Goal: Task Accomplishment & Management: Manage account settings

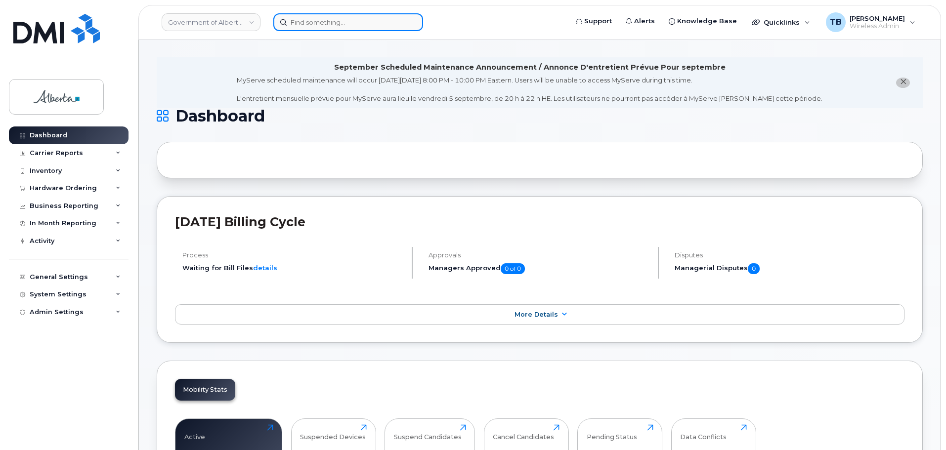
click at [303, 24] on input at bounding box center [348, 22] width 150 height 18
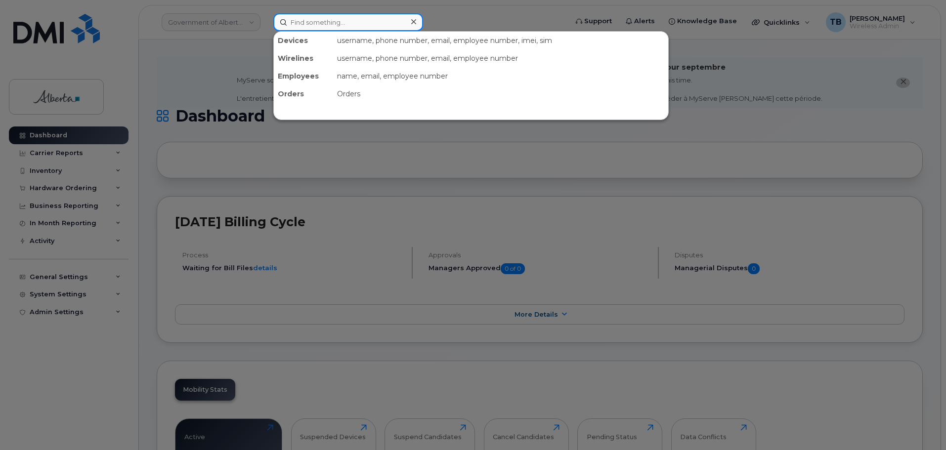
paste input "4035942292"
type input "4035942292"
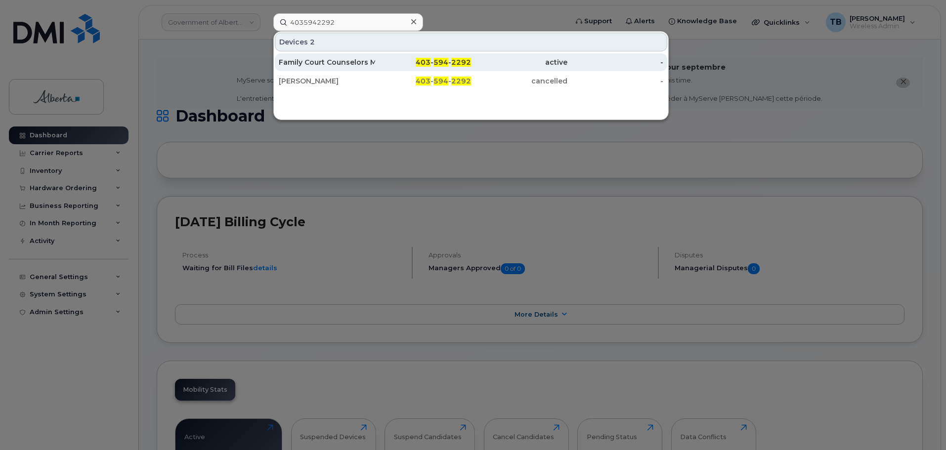
click at [299, 67] on div "Family Court Counselors MDHT" at bounding box center [327, 62] width 96 height 10
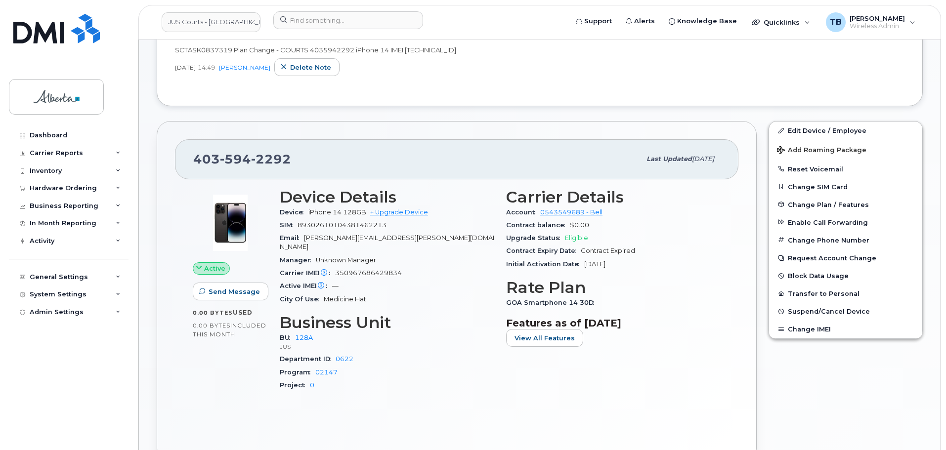
scroll to position [297, 0]
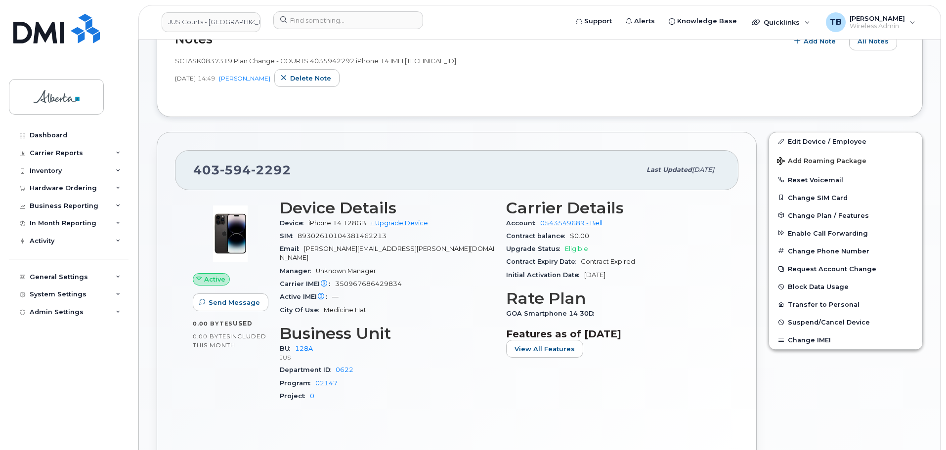
click at [202, 58] on span "SCTASK0837319 Plan Change - COURTS 4035942292 iPhone 14 IMEI 350967686429834" at bounding box center [315, 61] width 281 height 8
copy span "SCTASK0837319"
click at [320, 20] on input at bounding box center [348, 20] width 150 height 18
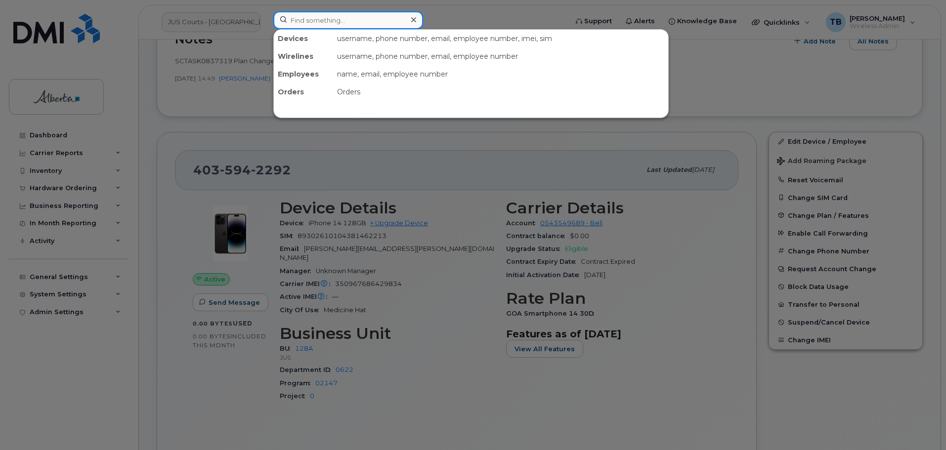
paste input "5873350923"
type input "5873350923"
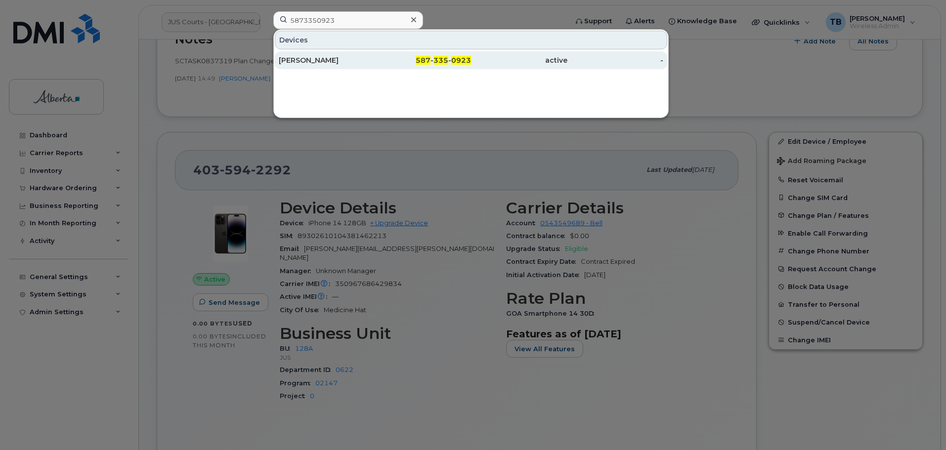
click at [304, 58] on div "Gary Zander" at bounding box center [327, 60] width 96 height 10
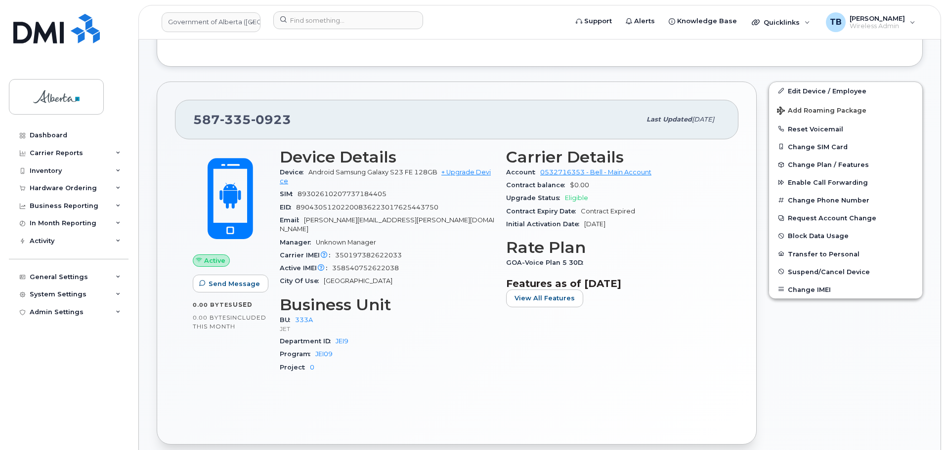
scroll to position [198, 0]
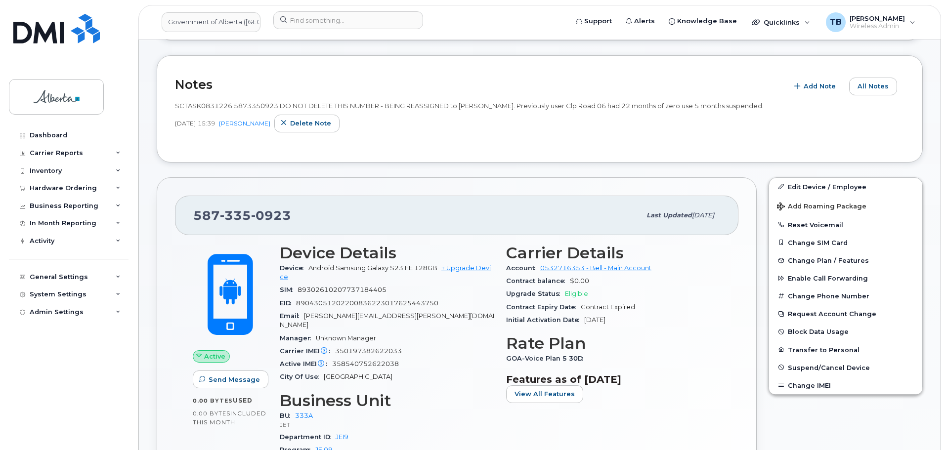
click at [196, 106] on span "SCTASK0831226 5873350923 DO NOT DELETE THIS NUMBER - BEING REASSIGNED to Gary Z…" at bounding box center [469, 106] width 589 height 8
click at [197, 106] on span "SCTASK0831226 5873350923 DO NOT DELETE THIS NUMBER - BEING REASSIGNED to [PERSO…" at bounding box center [469, 106] width 589 height 8
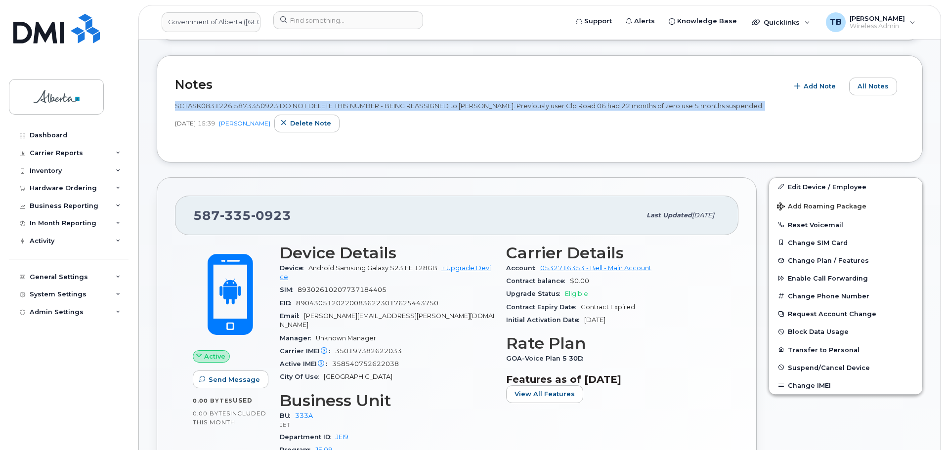
click at [197, 106] on span "SCTASK0831226 5873350923 DO NOT DELETE THIS NUMBER - BEING REASSIGNED to Gary Z…" at bounding box center [469, 106] width 589 height 8
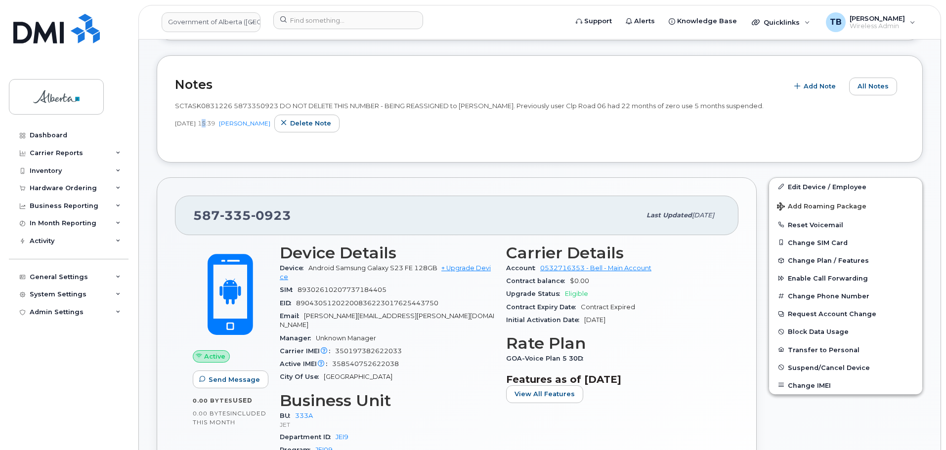
drag, startPoint x: 221, startPoint y: 112, endPoint x: 249, endPoint y: 172, distance: 65.3
click at [234, 129] on div "SCTASK0831226 5873350923 DO NOT DELETE THIS NUMBER - BEING REASSIGNED to Gary Z…" at bounding box center [540, 116] width 730 height 31
click at [200, 109] on span "SCTASK0831226 5873350923 DO NOT DELETE THIS NUMBER - BEING REASSIGNED to Gary Z…" at bounding box center [469, 106] width 589 height 8
copy span "SCTASK0831226"
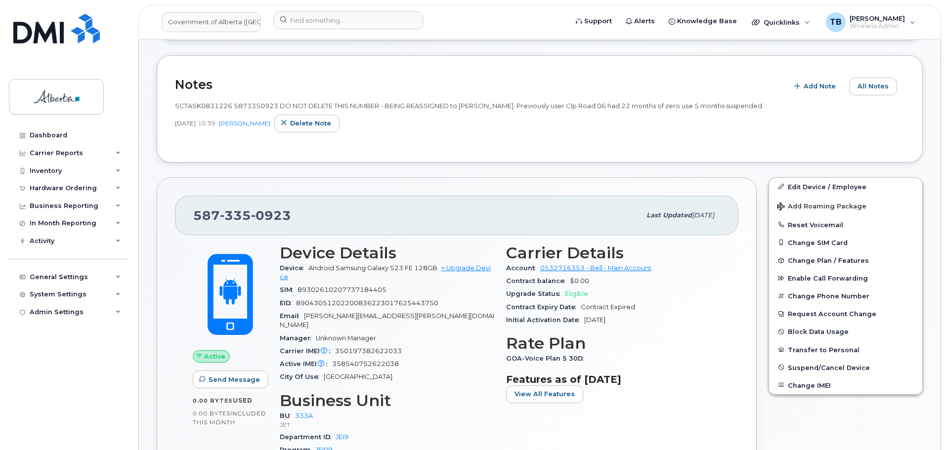
click at [308, 6] on header "Government of Alberta ([GEOGRAPHIC_DATA]) Support Alerts Knowledge Base Quickli…" at bounding box center [539, 22] width 803 height 35
click at [310, 15] on input at bounding box center [348, 20] width 150 height 18
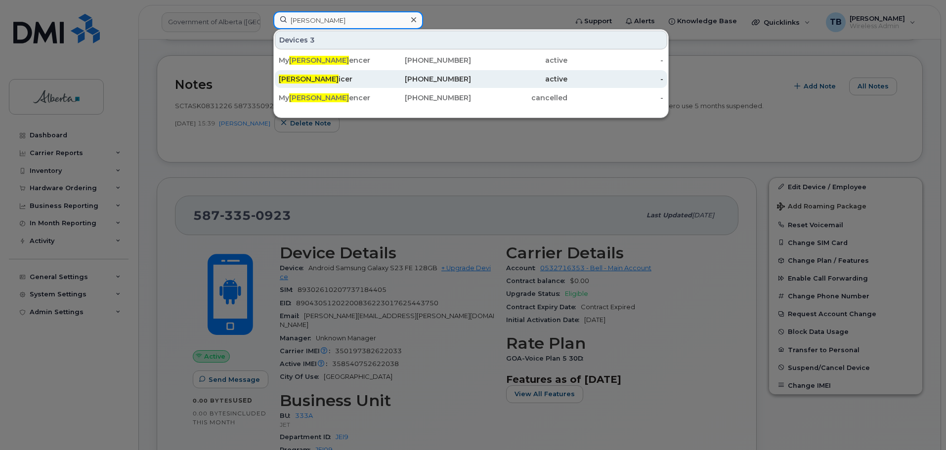
type input "linda sp"
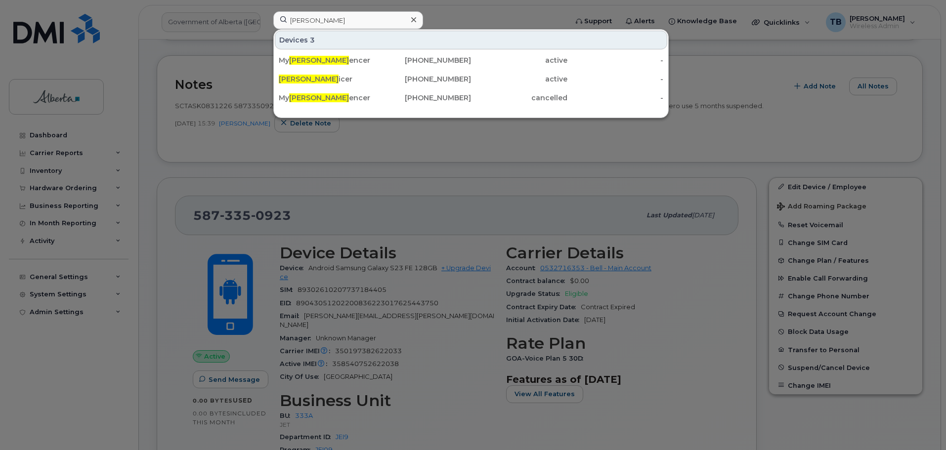
drag, startPoint x: 299, startPoint y: 79, endPoint x: 277, endPoint y: 123, distance: 49.3
click at [299, 79] on span "Linda Sp" at bounding box center [309, 79] width 60 height 9
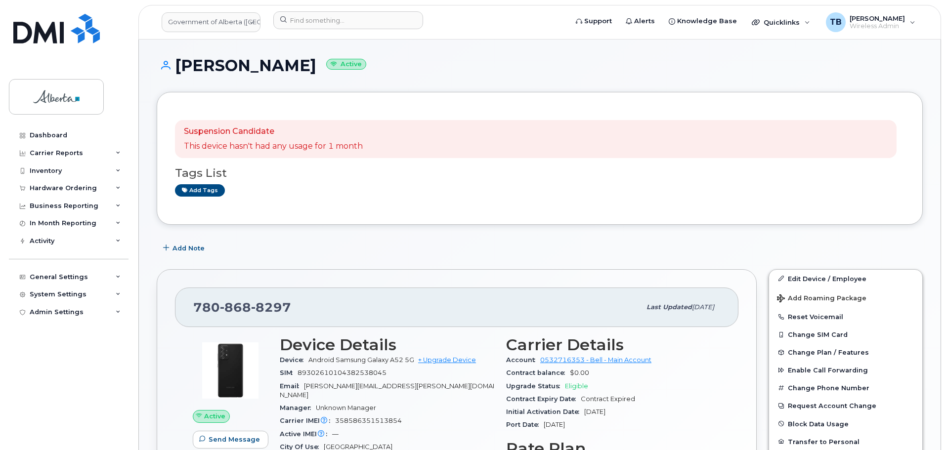
scroll to position [148, 0]
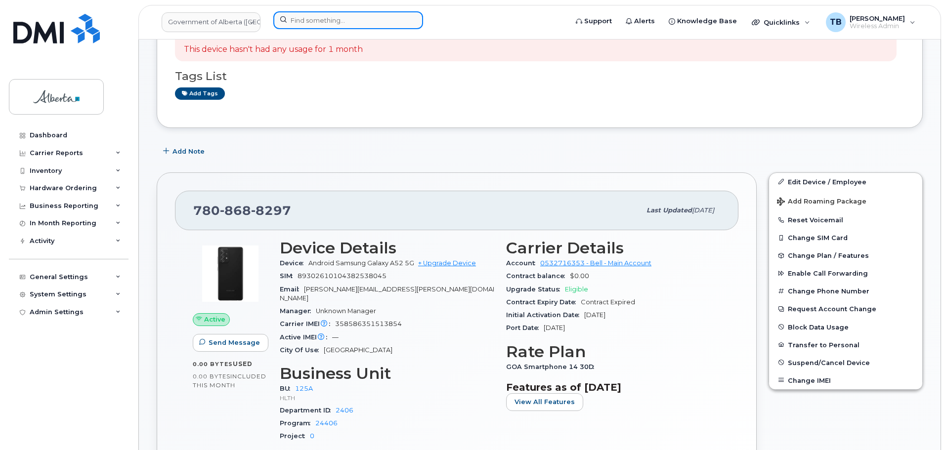
click at [326, 21] on input at bounding box center [348, 20] width 150 height 18
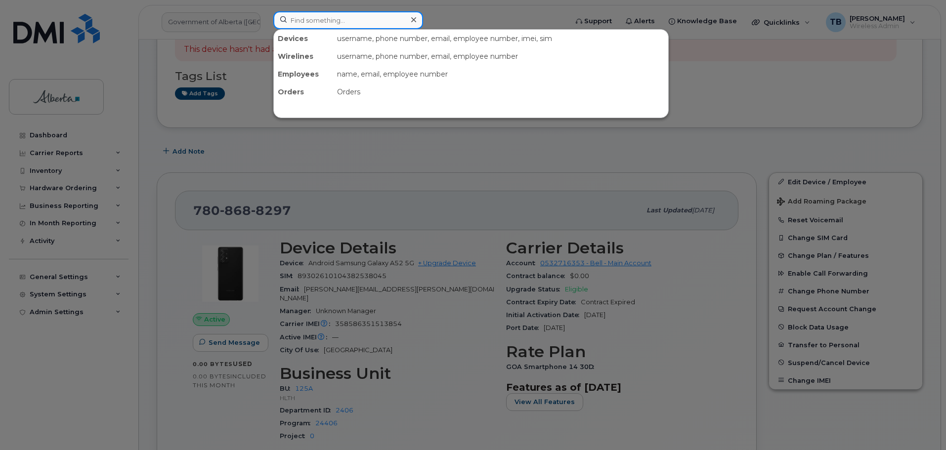
paste input "Carmen Grabusic"
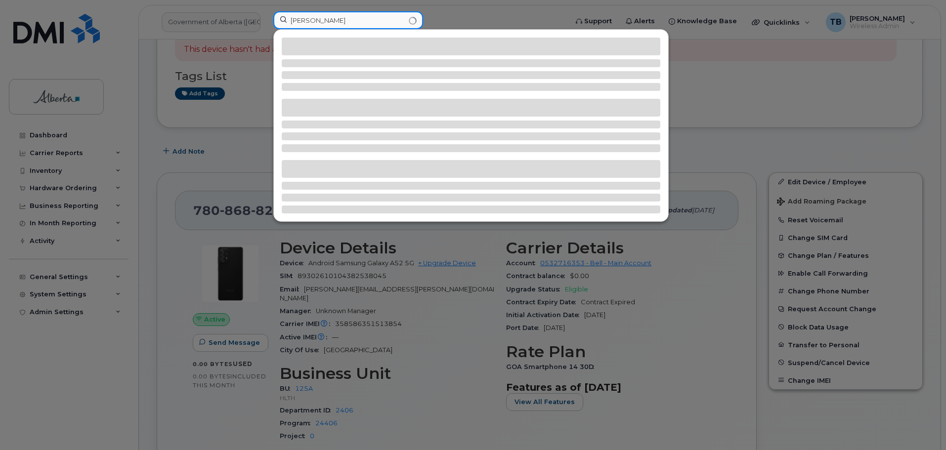
drag, startPoint x: 324, startPoint y: 21, endPoint x: 250, endPoint y: 23, distance: 74.7
click at [265, 23] on div "Carmen Grabusic" at bounding box center [417, 22] width 304 height 22
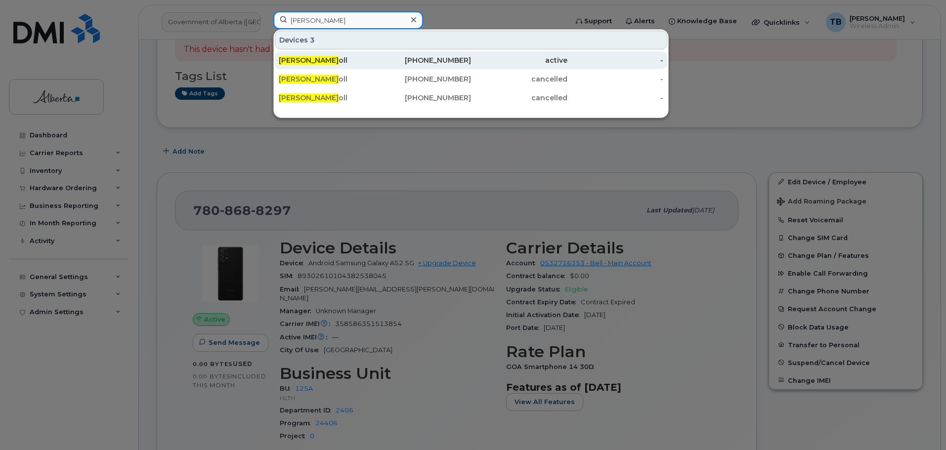
type input "maggie carr"
click at [447, 64] on div "780-871-2111" at bounding box center [423, 60] width 96 height 10
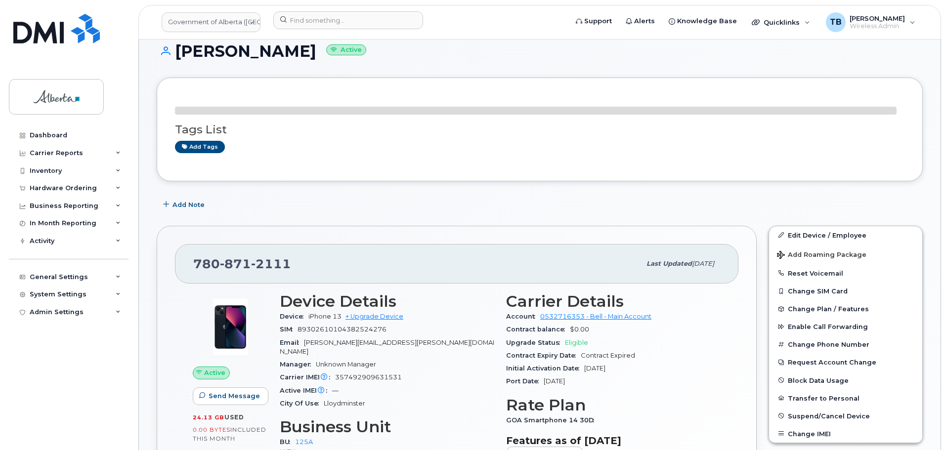
scroll to position [238, 0]
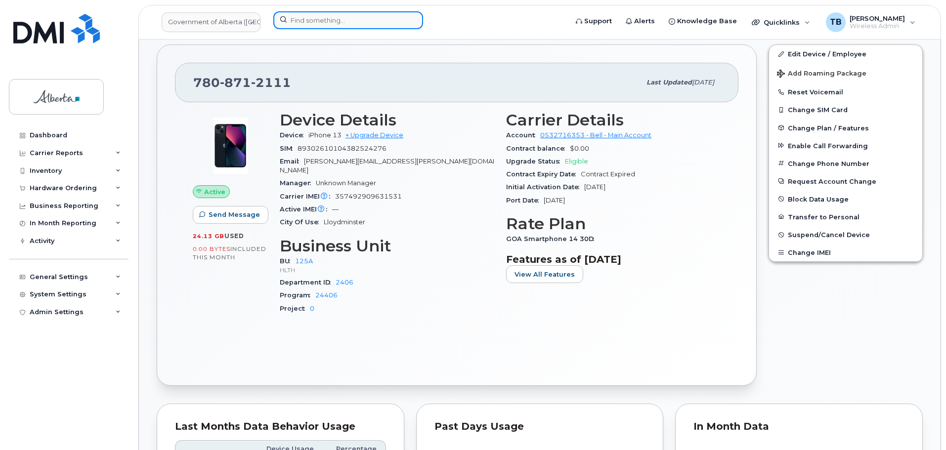
click at [342, 20] on input at bounding box center [348, 20] width 150 height 18
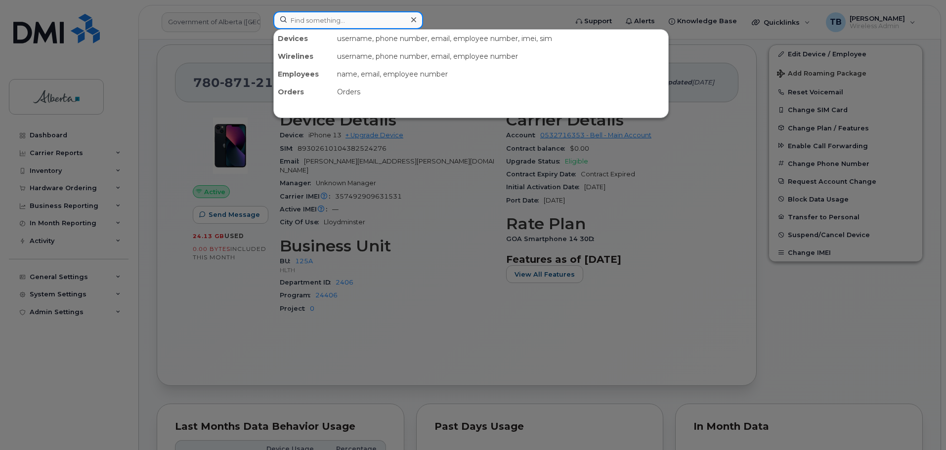
paste input "7802397198"
type input "7802397198"
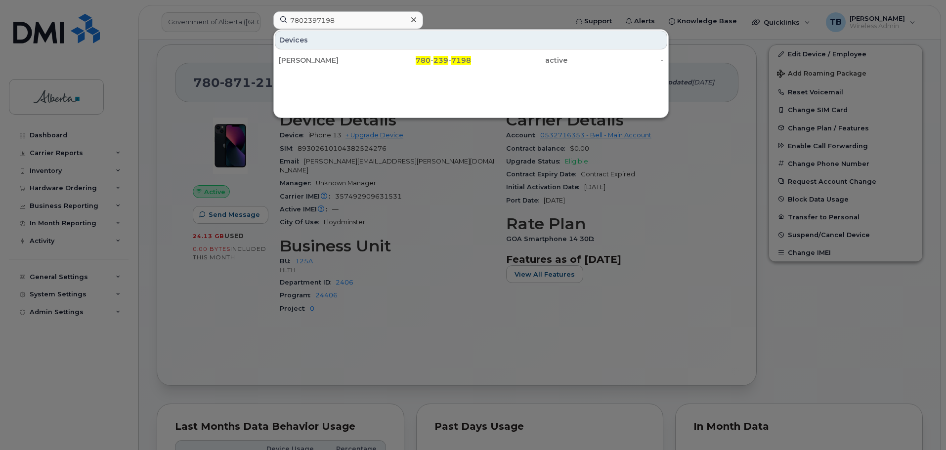
click at [306, 57] on div "[PERSON_NAME]" at bounding box center [327, 60] width 96 height 10
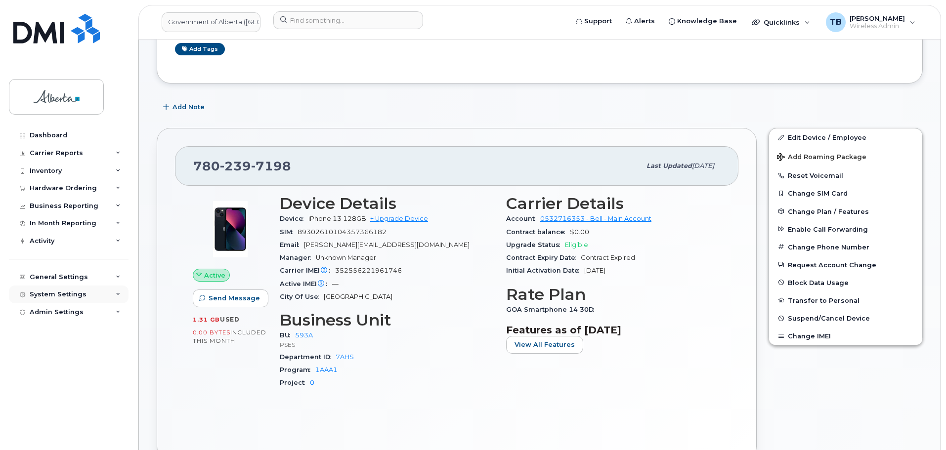
scroll to position [323, 0]
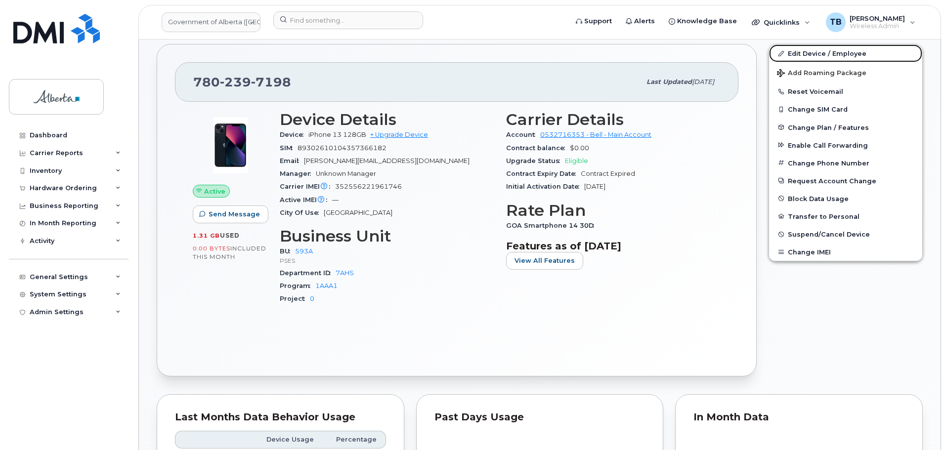
click at [814, 53] on link "Edit Device / Employee" at bounding box center [845, 53] width 153 height 18
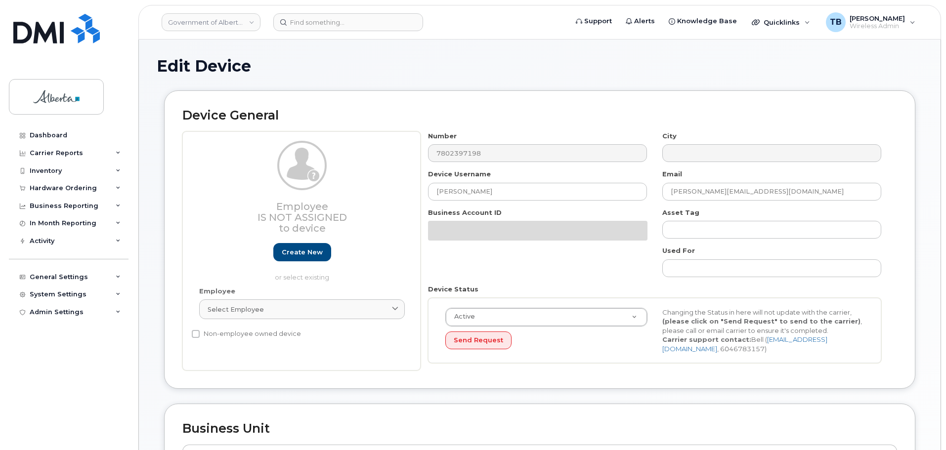
select select "4797682"
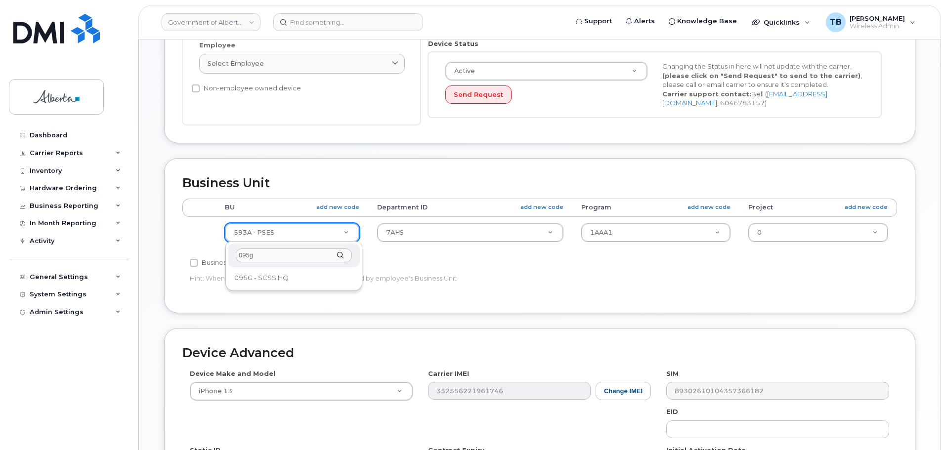
drag, startPoint x: 306, startPoint y: 275, endPoint x: 208, endPoint y: 280, distance: 98.0
click at [212, 280] on body "Government of Alberta (GOA) Support Alerts Knowledge Base Quicklinks Suspend / …" at bounding box center [473, 163] width 946 height 920
type input "095g"
drag, startPoint x: 469, startPoint y: 154, endPoint x: 474, endPoint y: 160, distance: 8.1
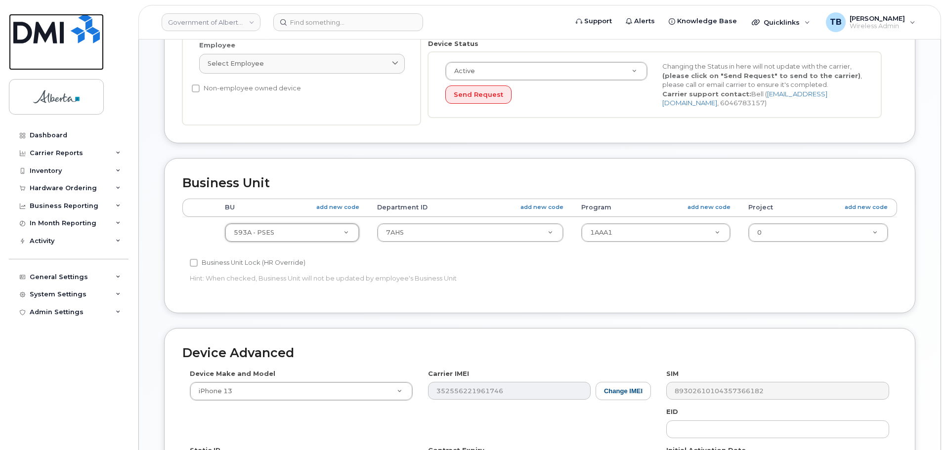
drag, startPoint x: 60, startPoint y: 41, endPoint x: 57, endPoint y: 5, distance: 35.7
click at [60, 41] on img at bounding box center [56, 29] width 87 height 30
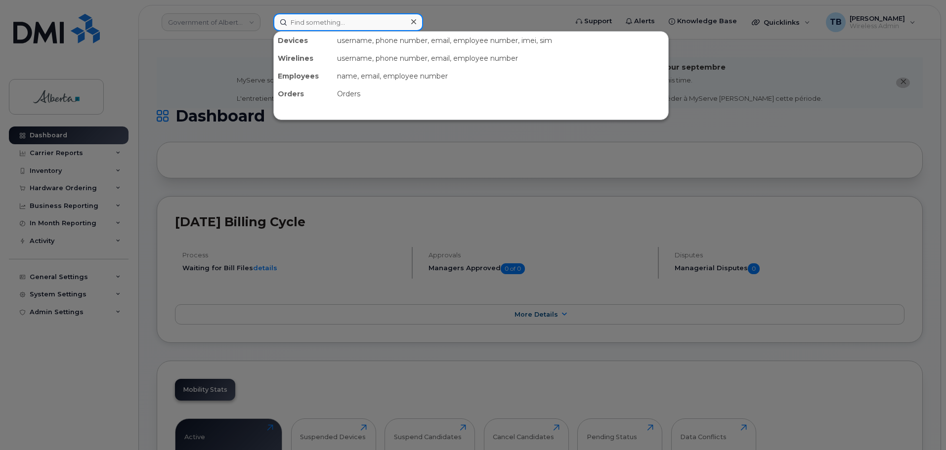
click at [291, 21] on input at bounding box center [348, 22] width 150 height 18
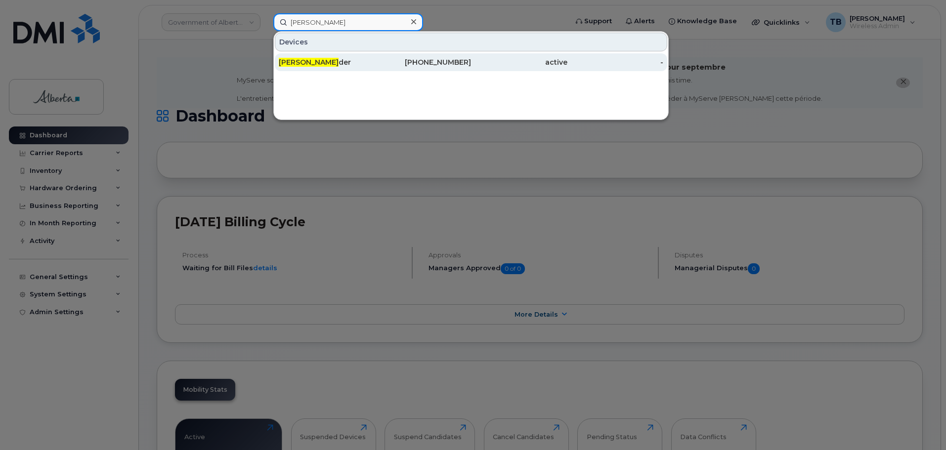
type input "gary zan"
click at [286, 57] on div "Gary Zan der" at bounding box center [327, 62] width 96 height 18
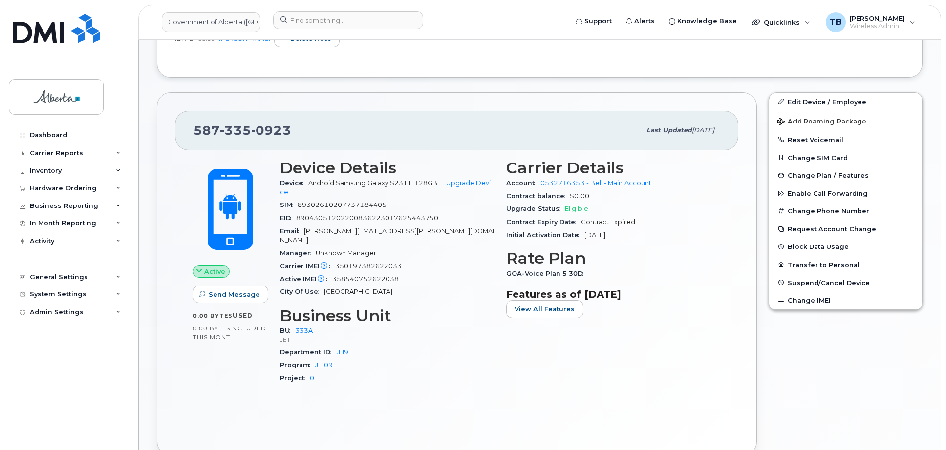
scroll to position [297, 0]
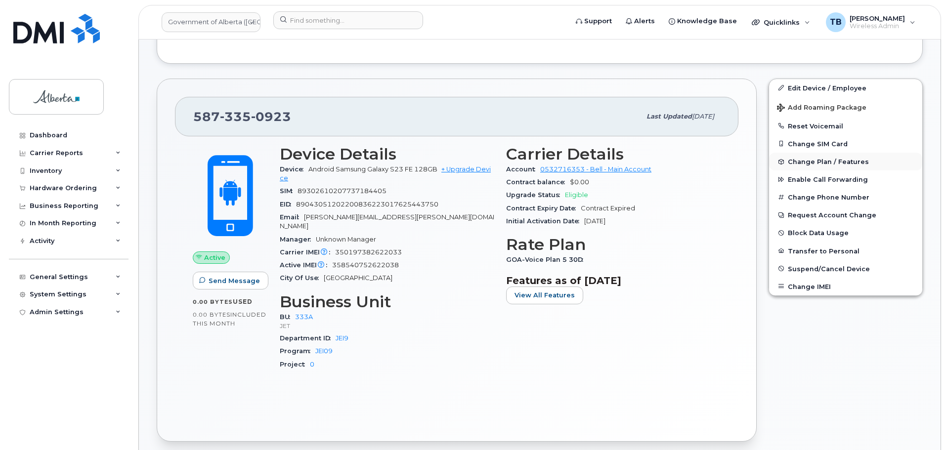
click at [809, 161] on span "Change Plan / Features" at bounding box center [828, 161] width 81 height 7
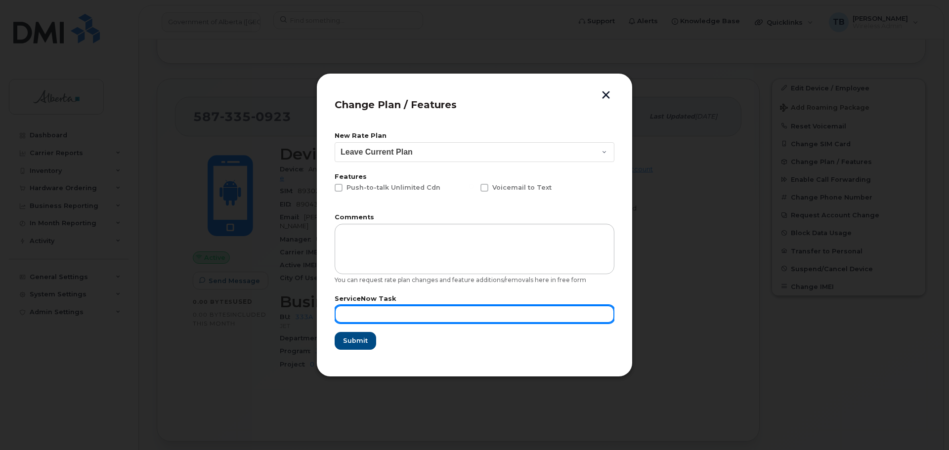
click at [401, 309] on input "text" at bounding box center [475, 315] width 280 height 18
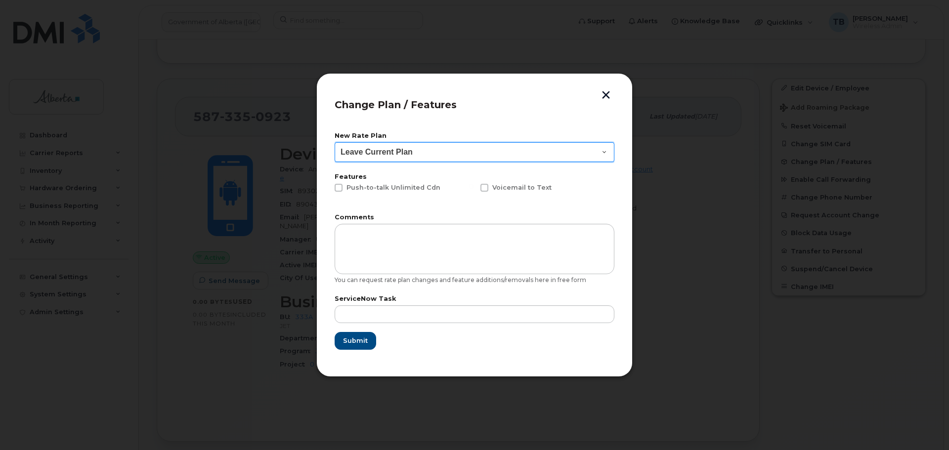
click at [612, 150] on select "Leave Current Plan GOA - Voice Plan 5 GOA Smartphone 14 30D GOA Unlimited Smart…" at bounding box center [475, 152] width 280 height 20
click at [679, 61] on div at bounding box center [474, 225] width 949 height 450
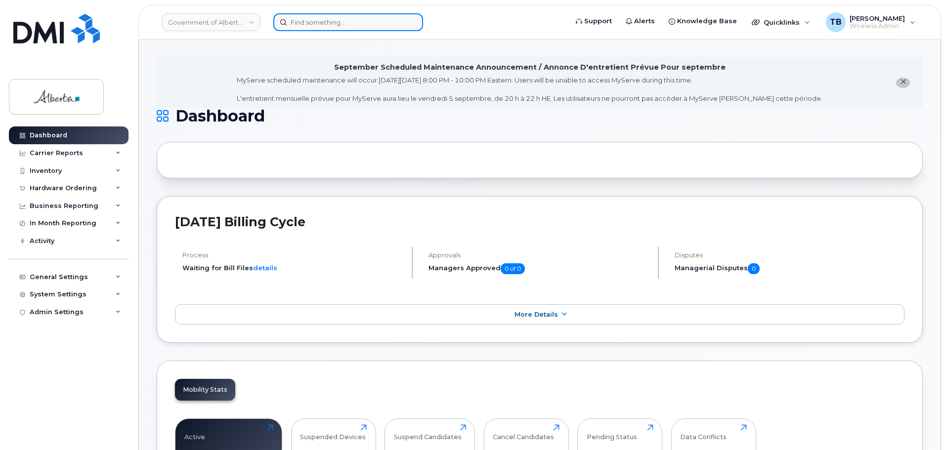
click at [292, 19] on input at bounding box center [348, 22] width 150 height 18
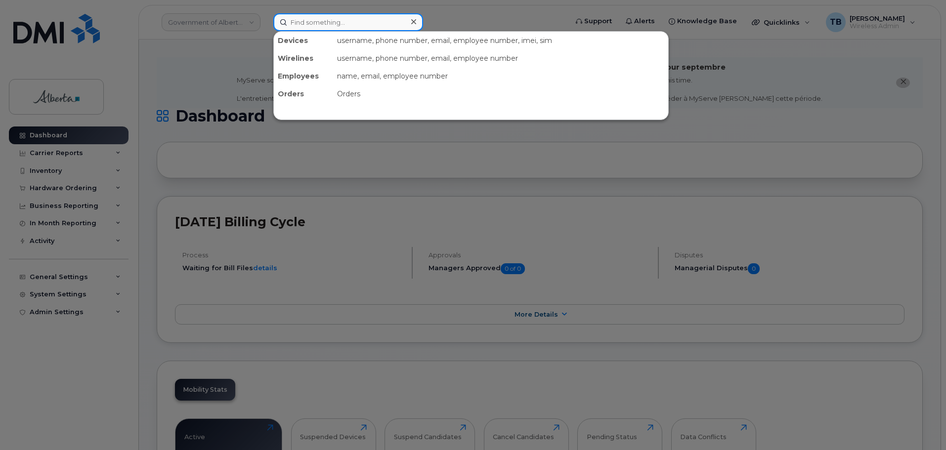
paste input "353304543289465"
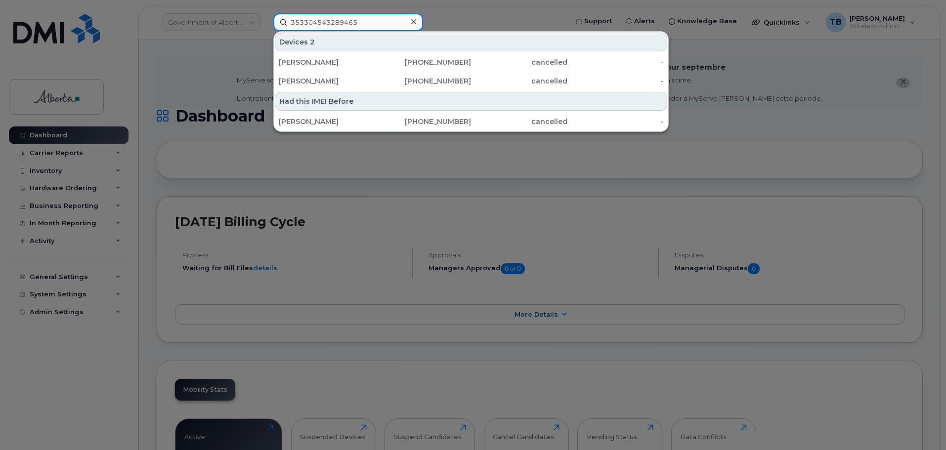
drag, startPoint x: 384, startPoint y: 23, endPoint x: 247, endPoint y: 23, distance: 136.4
click at [265, 23] on div "353304543289465 Devices 2 Hani Ammache 825-967-8344 cancelled - Hani Ammache 78…" at bounding box center [417, 22] width 304 height 18
paste input "0739826755240"
type input "350739826755240"
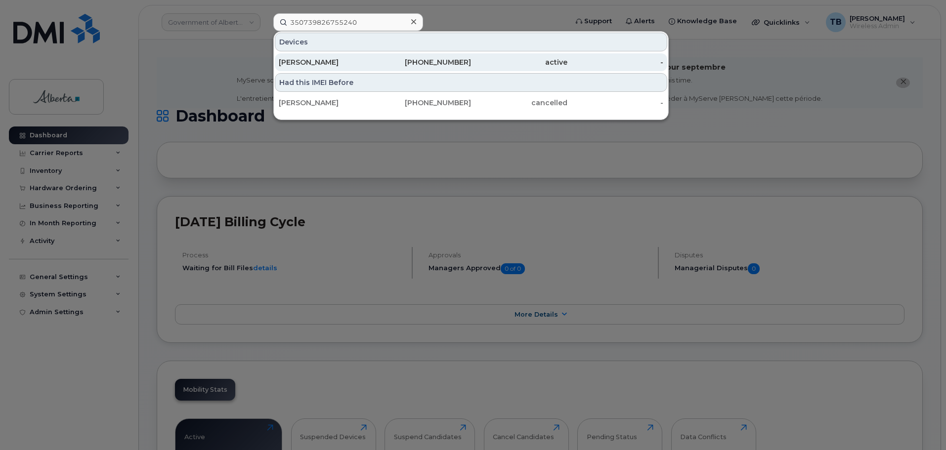
click at [293, 66] on div "[PERSON_NAME]" at bounding box center [327, 62] width 96 height 10
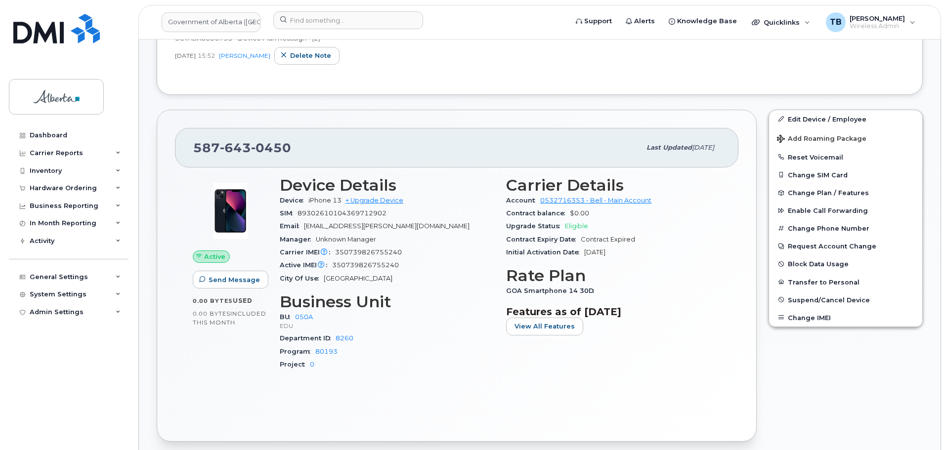
scroll to position [198, 0]
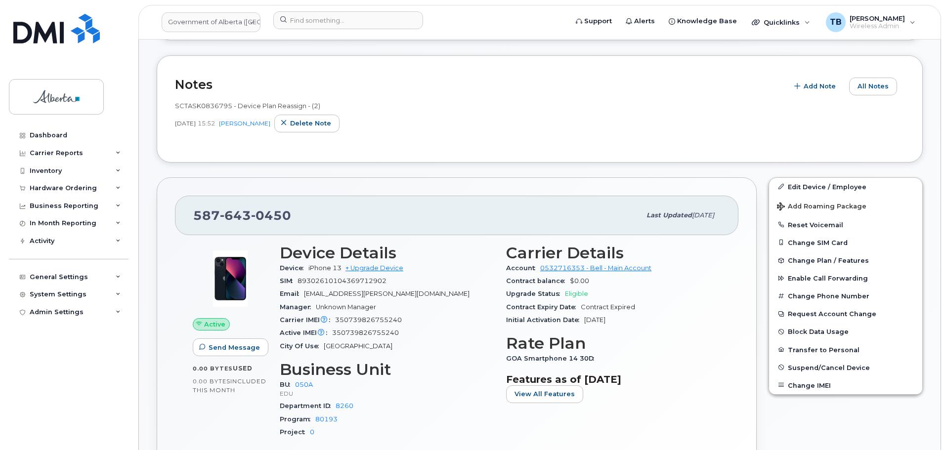
click at [204, 103] on span "SCTASK0836795 - Device Plan Reassign - (2)" at bounding box center [247, 106] width 145 height 8
copy span "SCTASK0836795"
click at [76, 41] on img at bounding box center [56, 29] width 87 height 30
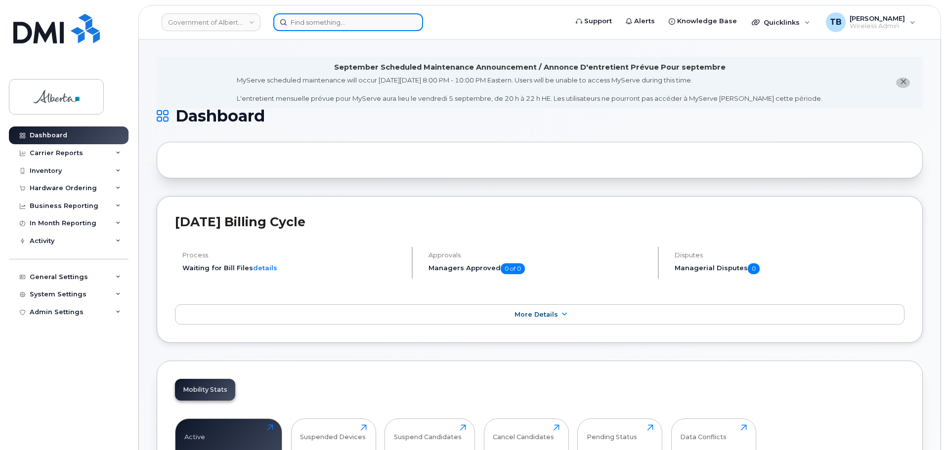
click at [283, 18] on input at bounding box center [348, 22] width 150 height 18
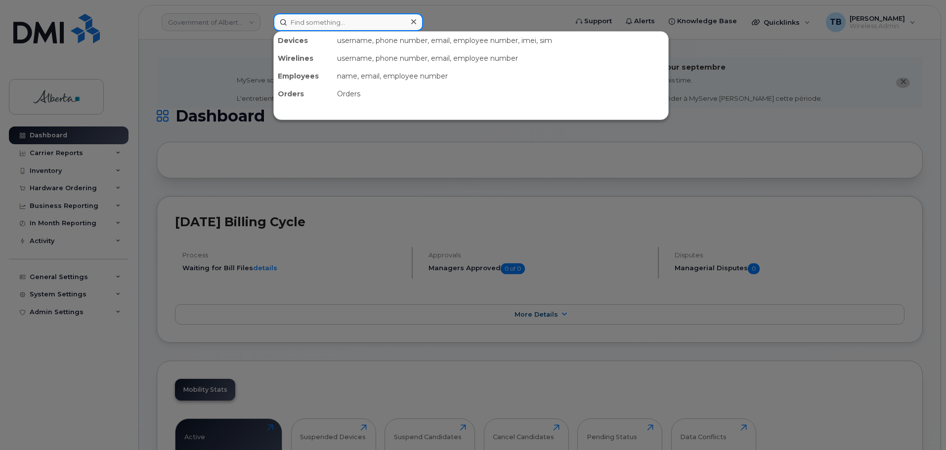
paste input "7807199536"
type input "7807199536"
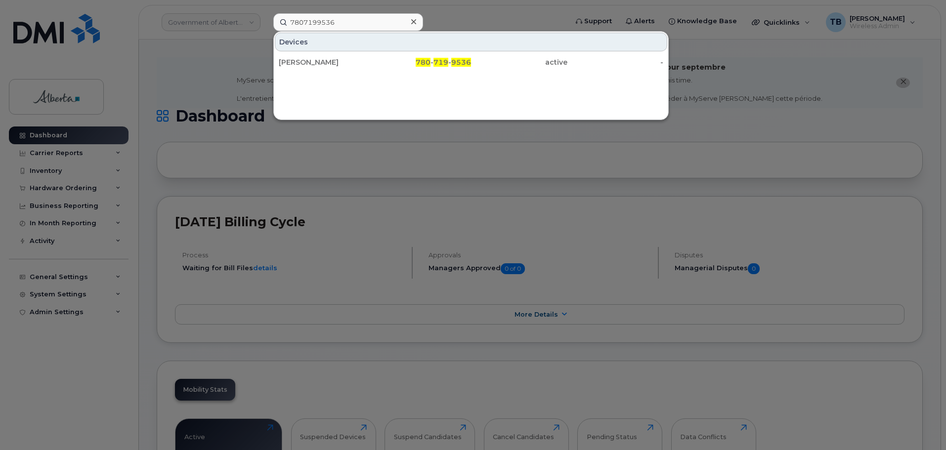
drag, startPoint x: 297, startPoint y: 63, endPoint x: 244, endPoint y: 118, distance: 75.9
click at [297, 63] on div "Jay Zack" at bounding box center [327, 62] width 96 height 10
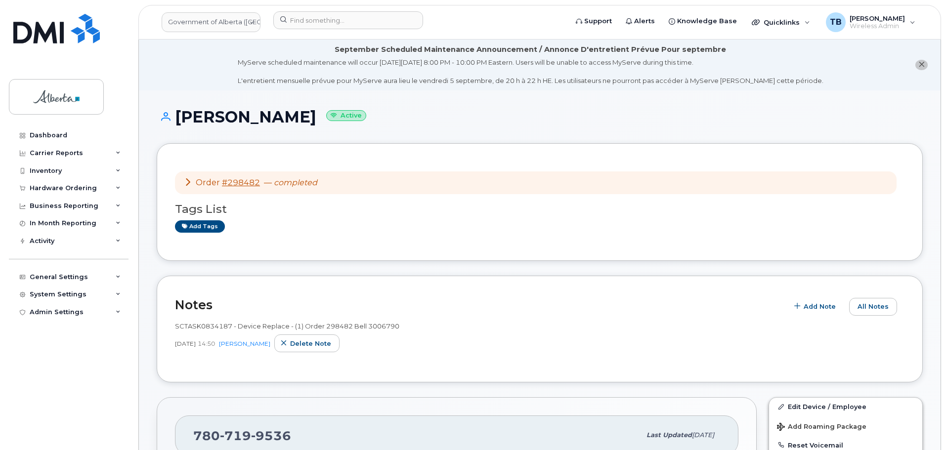
click at [198, 326] on span "SCTASK0834187 - Device Replace - (1) Order 298482 Bell 3006790" at bounding box center [287, 326] width 224 height 8
copy span "SCTASK0834187"
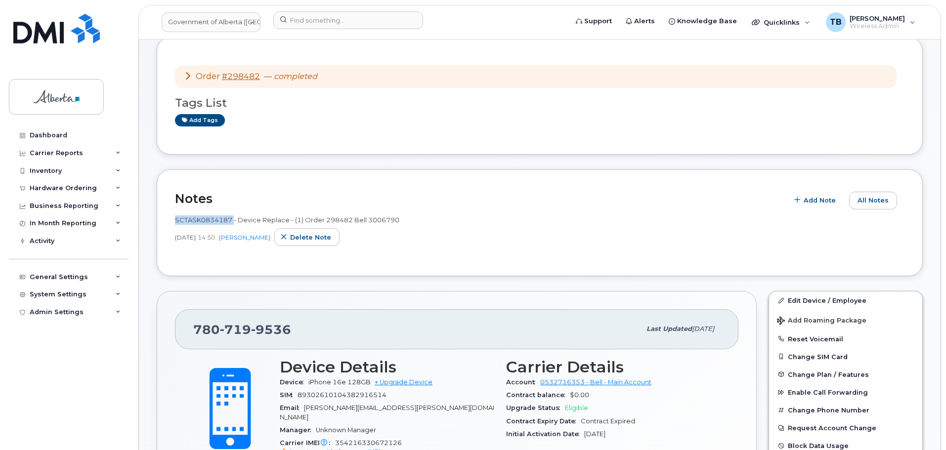
scroll to position [49, 0]
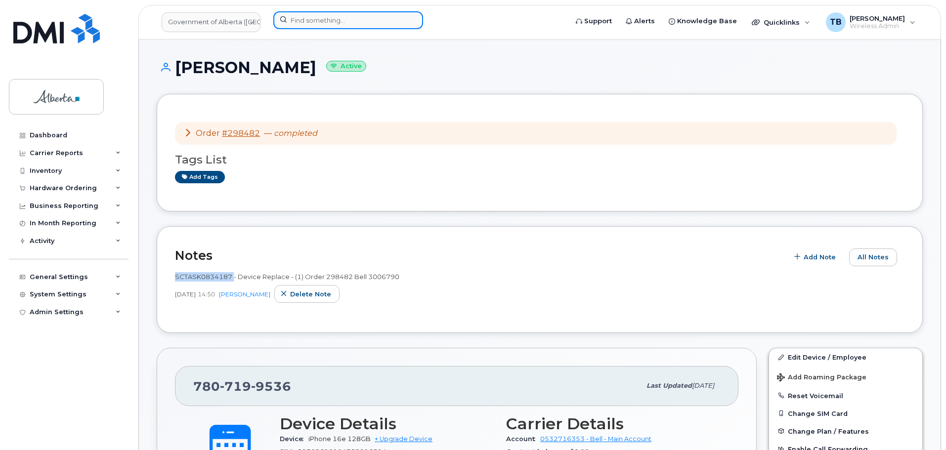
click at [312, 27] on input at bounding box center [348, 20] width 150 height 18
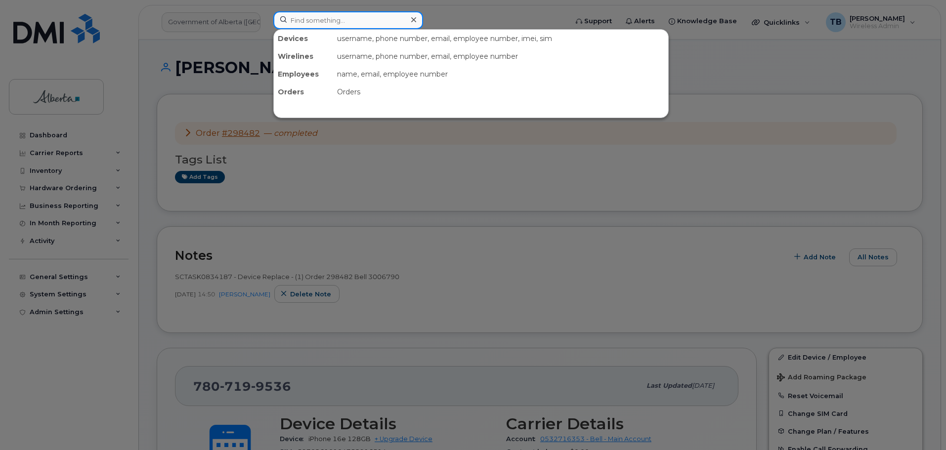
paste input "5879827421"
type input "5879827421"
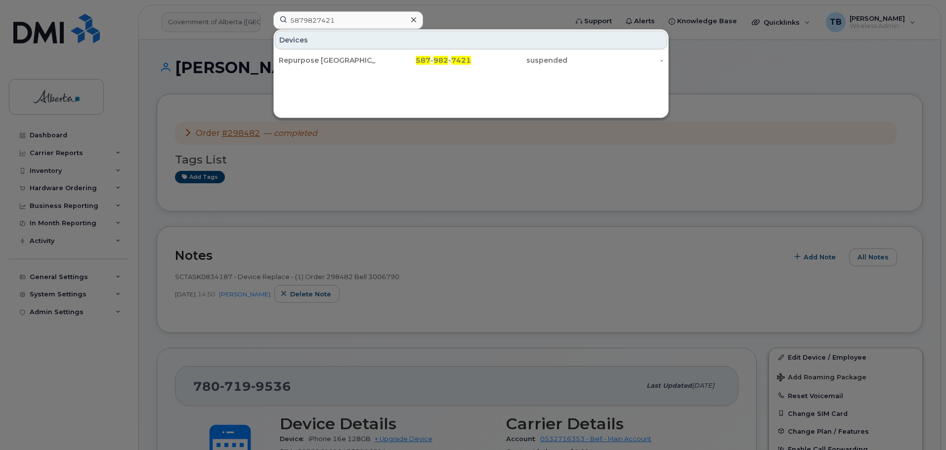
drag, startPoint x: 300, startPoint y: 62, endPoint x: 225, endPoint y: 8, distance: 91.8
click at [299, 64] on div "Repurpose Edmonton" at bounding box center [327, 60] width 96 height 10
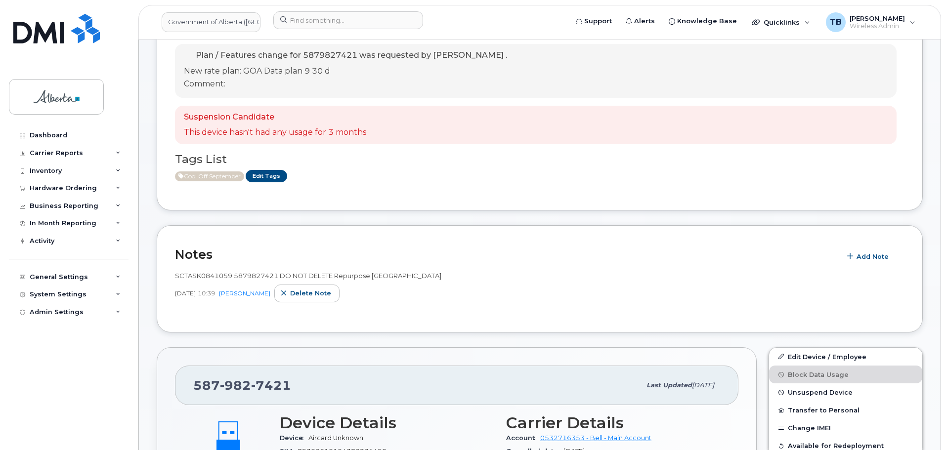
scroll to position [99, 0]
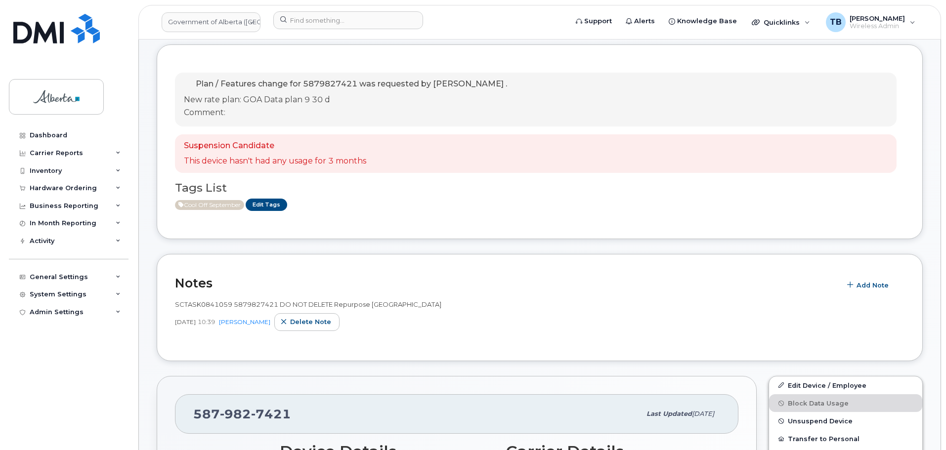
click at [197, 306] on span "SCTASK0841059 5879827421 DO NOT DELETE Repurpose Edmonton" at bounding box center [308, 305] width 266 height 8
copy span "SCTASK0841059"
click at [326, 24] on input at bounding box center [348, 20] width 150 height 18
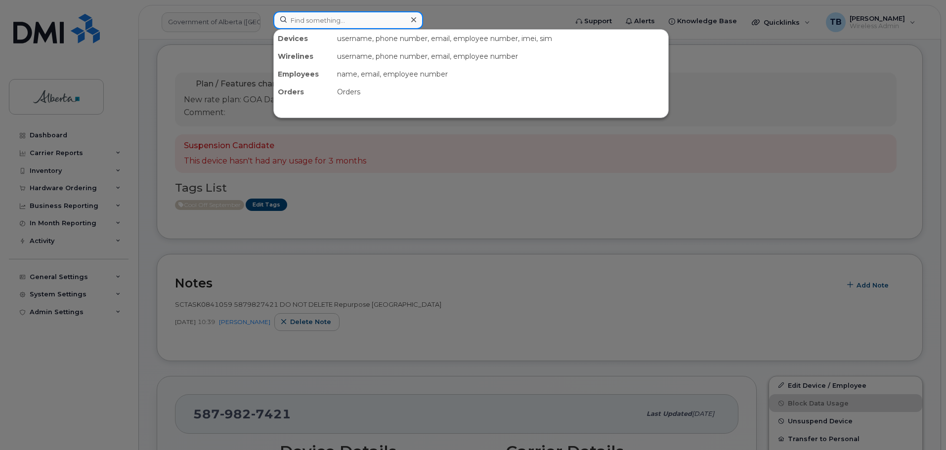
paste input "4035973056"
type input "4035973056"
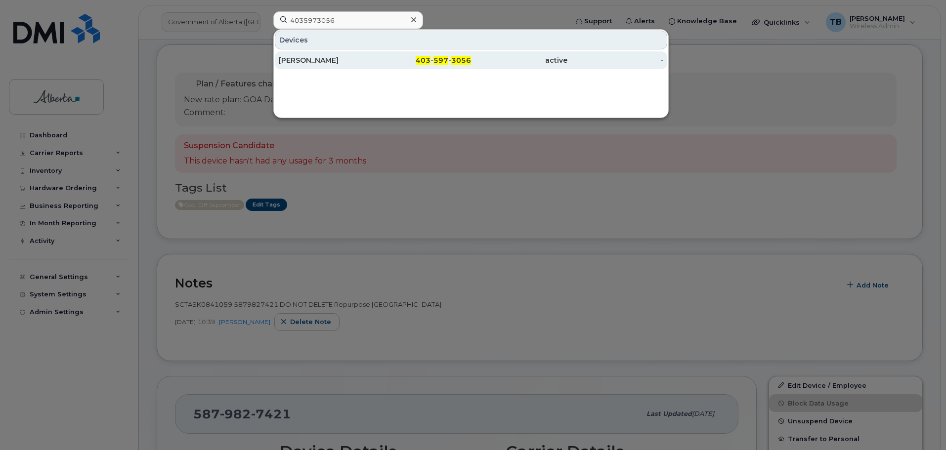
click at [284, 62] on div "Cheryl Jamieson" at bounding box center [327, 60] width 96 height 10
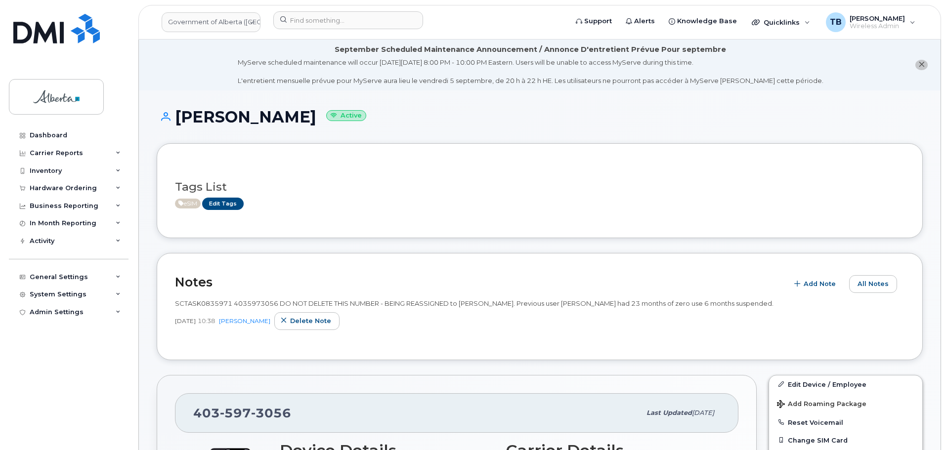
click at [207, 307] on span "SCTASK0835971 4035973056 DO NOT DELETE THIS NUMBER - BEING REASSIGNED to [PERSO…" at bounding box center [474, 304] width 599 height 8
click at [206, 306] on span "SCTASK0835971 4035973056 DO NOT DELETE THIS NUMBER - BEING REASSIGNED to [PERSO…" at bounding box center [474, 304] width 599 height 8
copy span "SCTASK0835971"
click at [313, 20] on input at bounding box center [348, 20] width 150 height 18
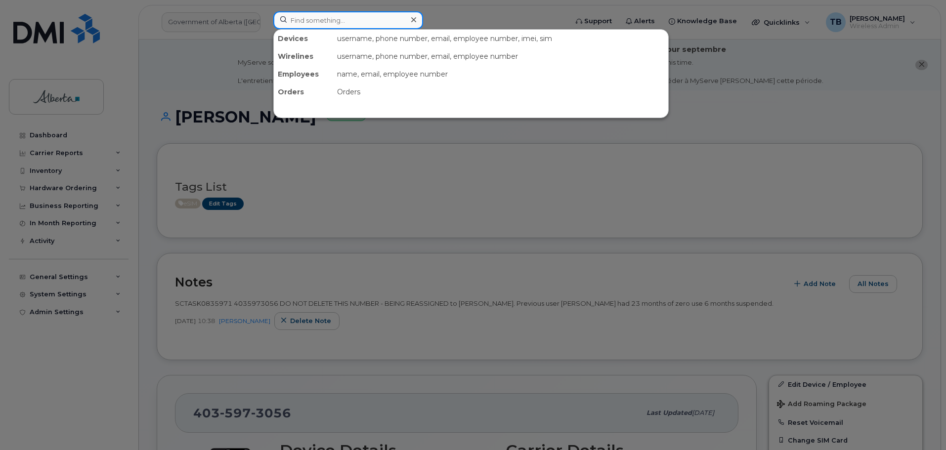
paste input "7807203410"
type input "7807203410"
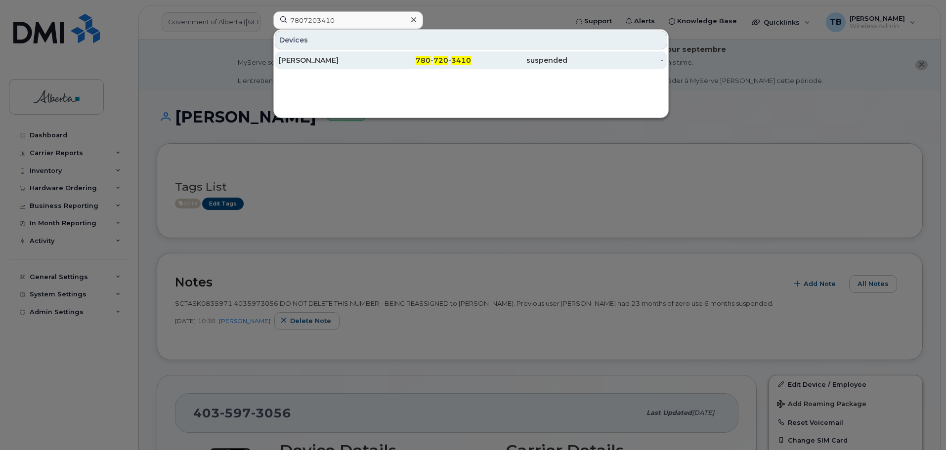
click at [332, 62] on div "[PERSON_NAME]" at bounding box center [327, 60] width 96 height 10
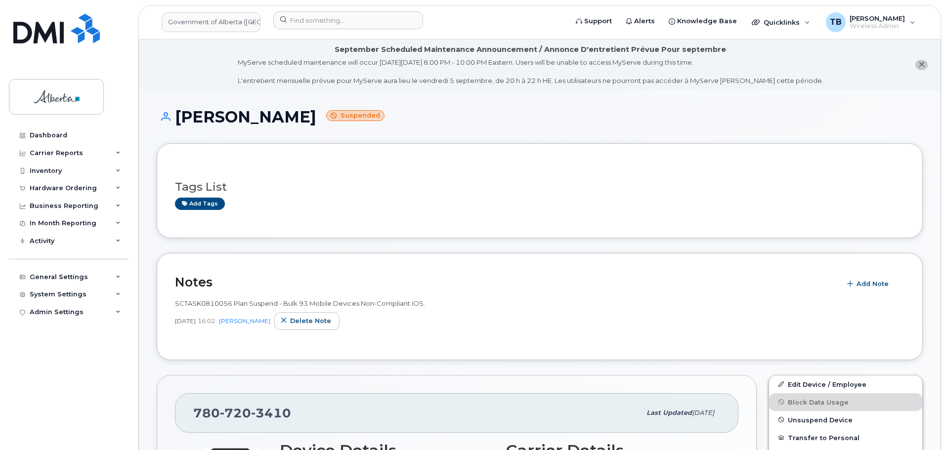
click at [198, 306] on span "SCTASK0810056 Plan Suspend - Bulk 93 Mobile Devices Non-Compliant iOS." at bounding box center [300, 304] width 250 height 8
drag, startPoint x: 198, startPoint y: 306, endPoint x: 489, endPoint y: 308, distance: 291.2
click at [491, 308] on div "SCTASK0810056 Plan Suspend - Bulk 93 Mobile Devices Non-Compliant iOS." at bounding box center [540, 303] width 730 height 9
drag, startPoint x: 455, startPoint y: 306, endPoint x: 173, endPoint y: 303, distance: 282.3
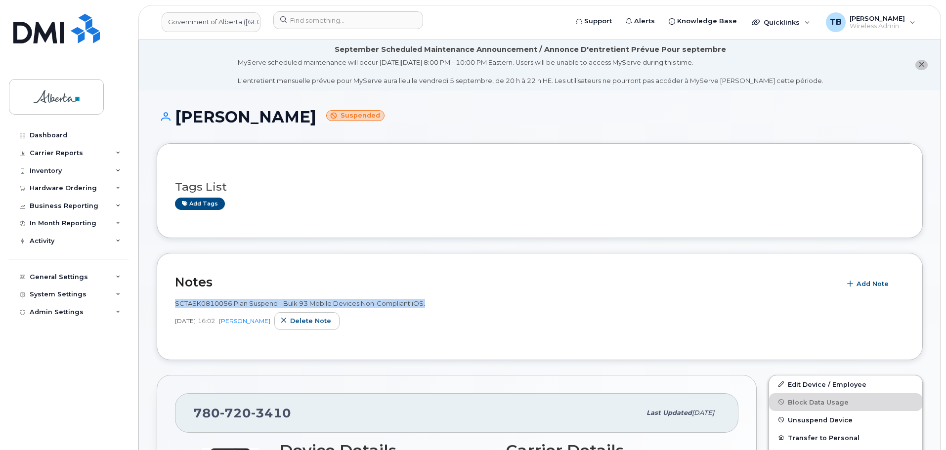
click at [173, 303] on div "Notes Add Note SCTASK0810056 Plan Suspend - Bulk 93 Mobile Devices Non-Complian…" at bounding box center [540, 306] width 766 height 107
drag, startPoint x: 180, startPoint y: 321, endPoint x: 197, endPoint y: 325, distance: 17.7
click at [181, 321] on span "[DATE]" at bounding box center [185, 321] width 21 height 8
click at [214, 327] on div "[DATE] 16:02 [PERSON_NAME] Delete note" at bounding box center [540, 321] width 730 height 18
drag, startPoint x: 176, startPoint y: 304, endPoint x: 286, endPoint y: 320, distance: 111.0
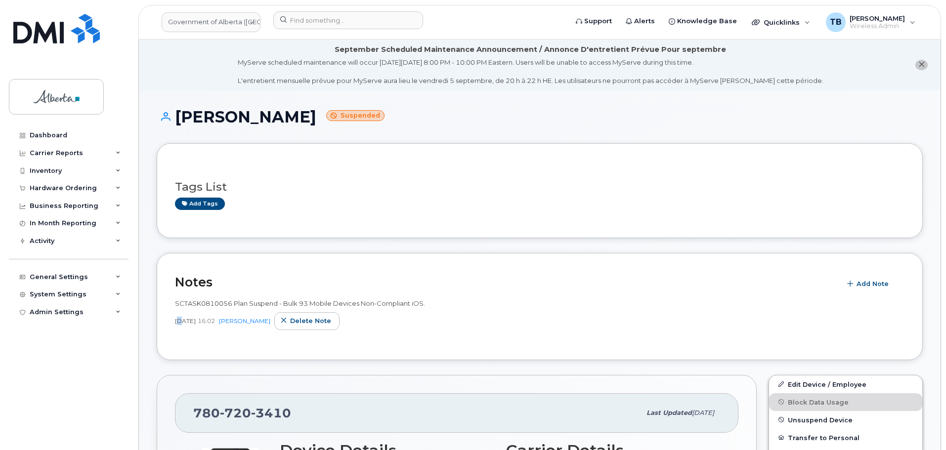
click at [286, 320] on div "SCTASK0810056 Plan Suspend - Bulk 93 Mobile Devices Non-Compliant iOS. Jul 29, …" at bounding box center [540, 314] width 730 height 31
copy div "SCTASK0810056 Plan Suspend - Bulk 93 Mobile Devices Non-Compliant iOS. Jul 29, …"
click at [309, 26] on input at bounding box center [348, 20] width 150 height 18
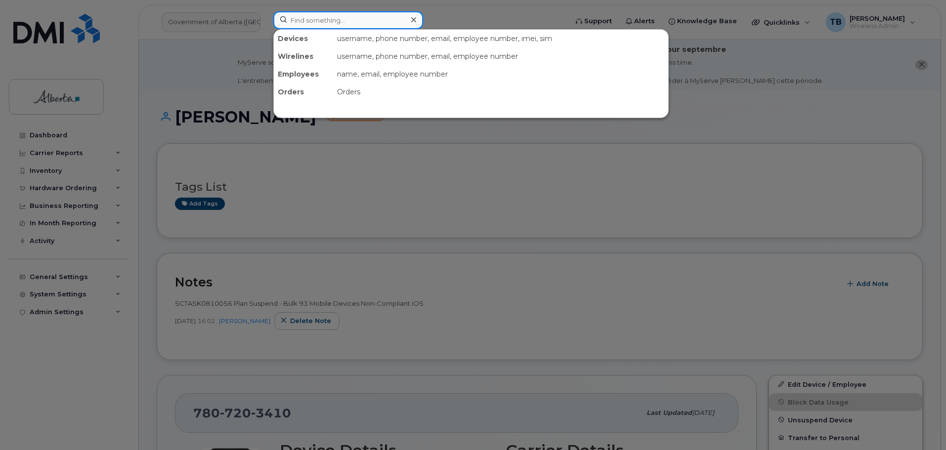
paste input "(780) 995 9173"
type input "(780) 995 9173"
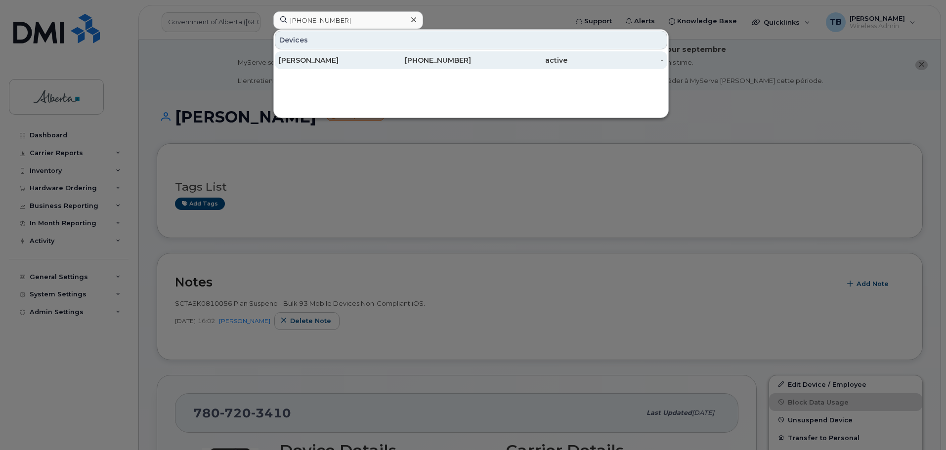
click at [348, 56] on div "[PERSON_NAME]" at bounding box center [327, 60] width 96 height 10
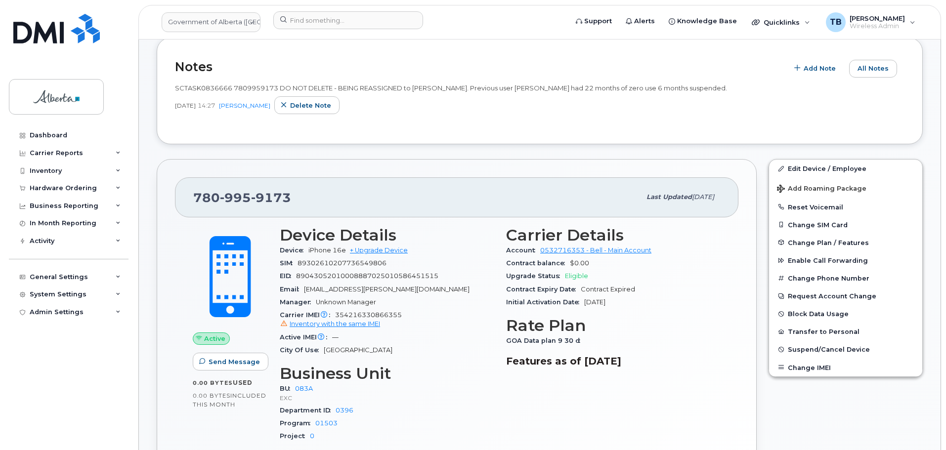
scroll to position [247, 0]
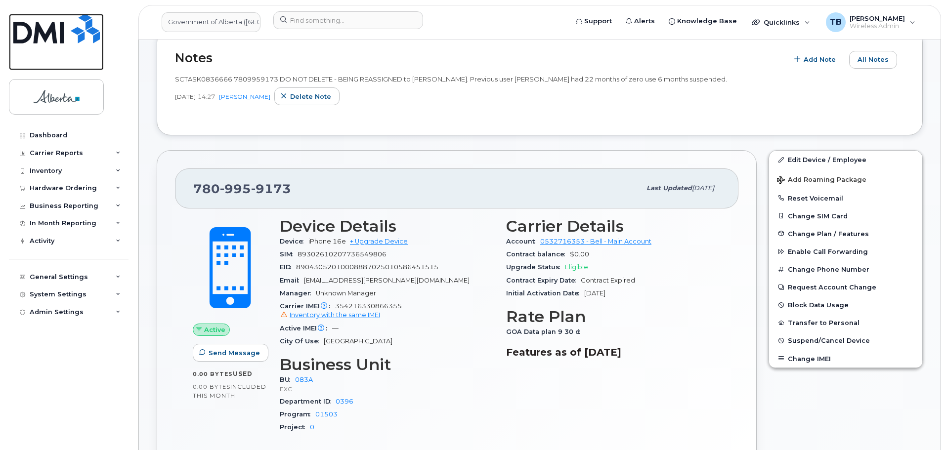
drag, startPoint x: 29, startPoint y: 39, endPoint x: 53, endPoint y: 1, distance: 44.4
click at [29, 39] on img at bounding box center [56, 29] width 87 height 30
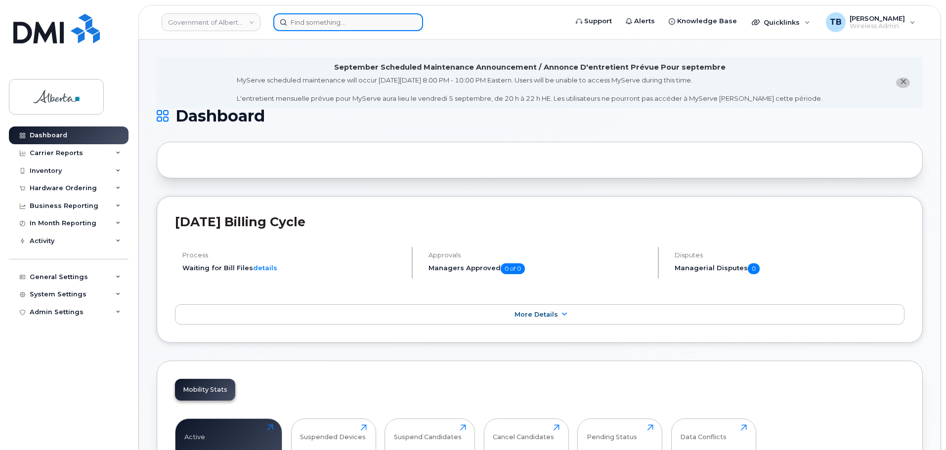
click at [311, 16] on input at bounding box center [348, 22] width 150 height 18
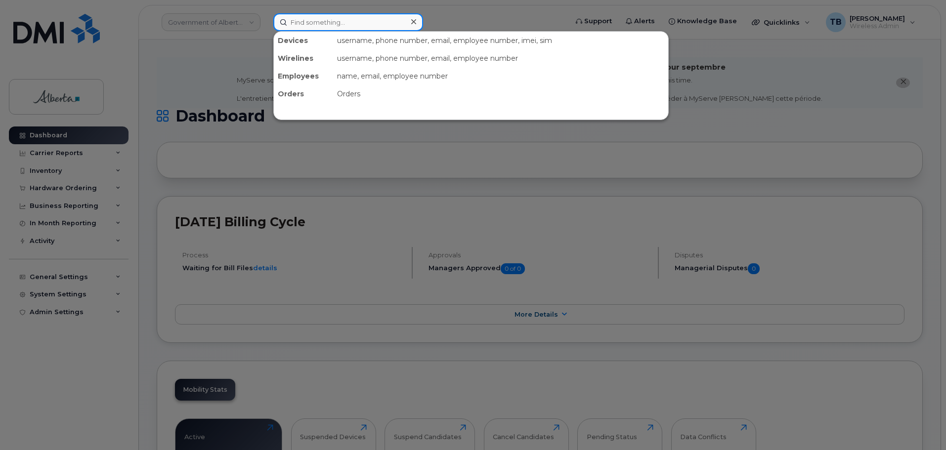
paste input "7802033052"
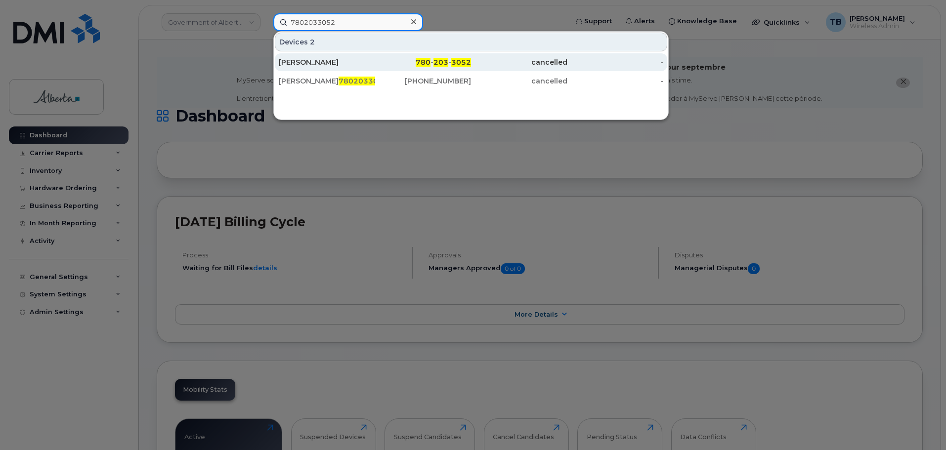
type input "7802033052"
click at [324, 59] on div "[PERSON_NAME]" at bounding box center [327, 62] width 96 height 10
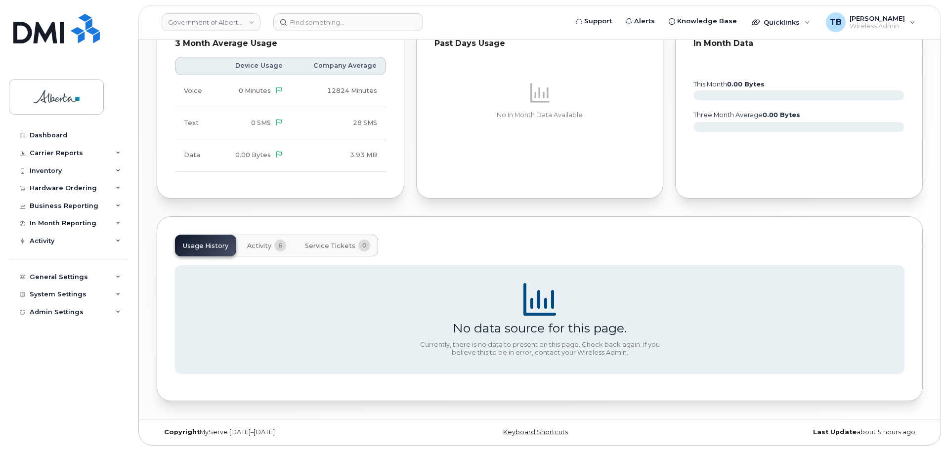
scroll to position [575, 0]
click at [330, 31] on header "Government of Alberta ([GEOGRAPHIC_DATA]) Support Alerts Knowledge Base Quickli…" at bounding box center [539, 22] width 803 height 35
click at [327, 22] on input at bounding box center [348, 22] width 150 height 18
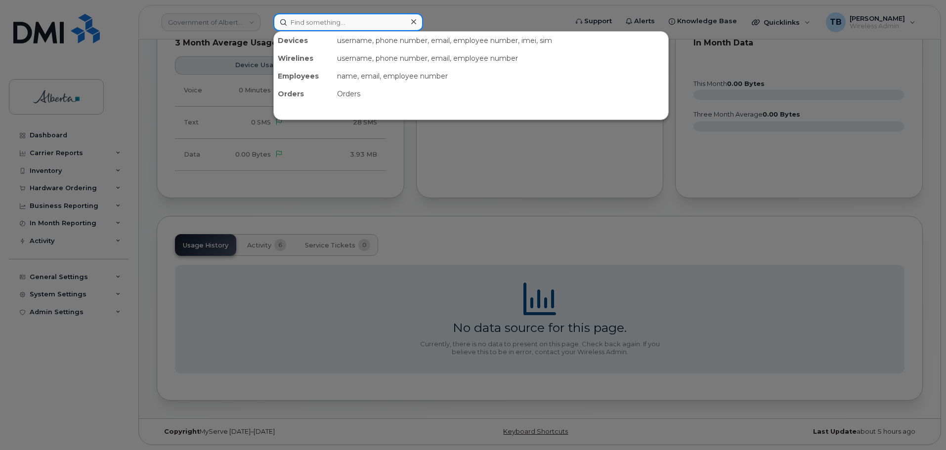
paste input "7802209066"
type input "7802209066"
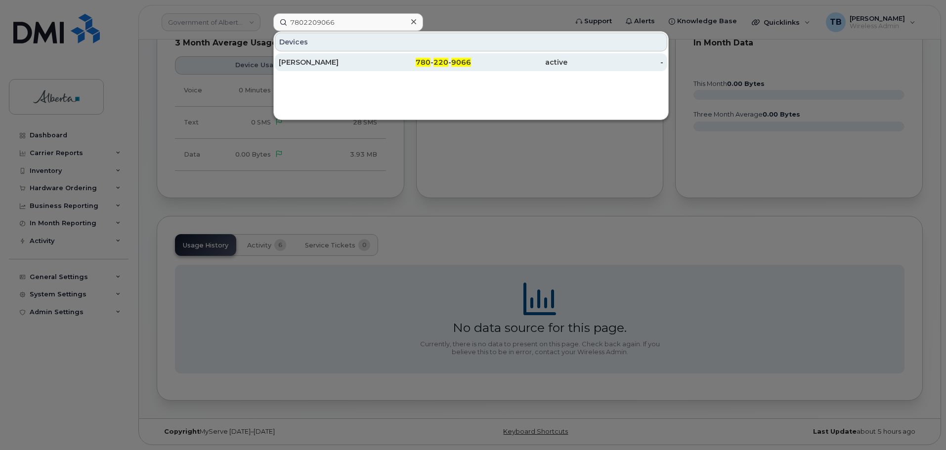
click at [304, 63] on div "Patrick Rickard" at bounding box center [327, 62] width 96 height 10
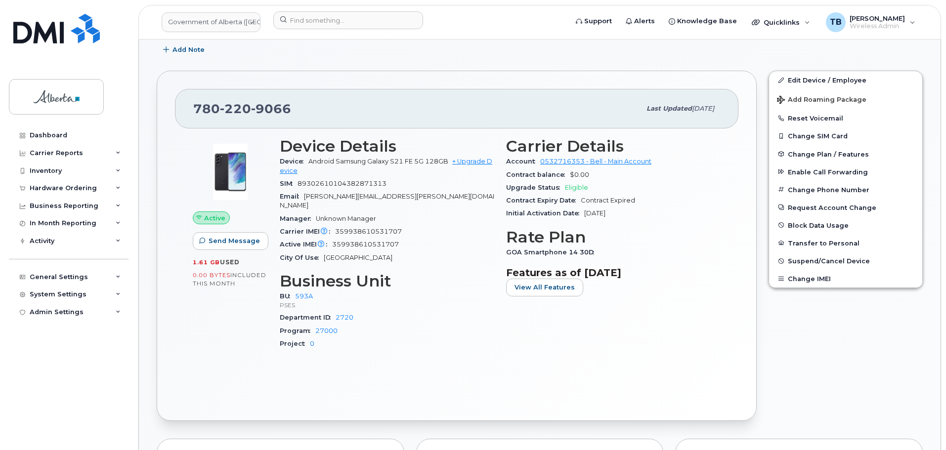
scroll to position [297, 0]
drag, startPoint x: 337, startPoint y: 159, endPoint x: 405, endPoint y: 159, distance: 68.7
click at [405, 159] on span "Android Samsung Galaxy S21 FE 5G 128GB" at bounding box center [378, 160] width 140 height 7
click at [411, 159] on span "Android Samsung Galaxy S21 FE 5G 128GB" at bounding box center [378, 160] width 140 height 7
drag, startPoint x: 411, startPoint y: 160, endPoint x: 341, endPoint y: 161, distance: 70.2
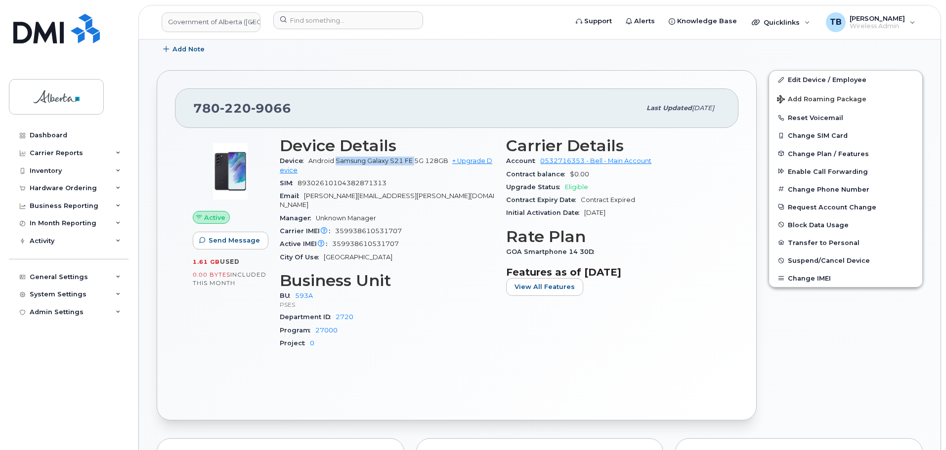
click at [341, 161] on span "Android Samsung Galaxy S21 FE 5G 128GB" at bounding box center [378, 160] width 140 height 7
copy span "Samsung Galaxy S21 FE"
click at [294, 30] on div at bounding box center [417, 22] width 304 height 22
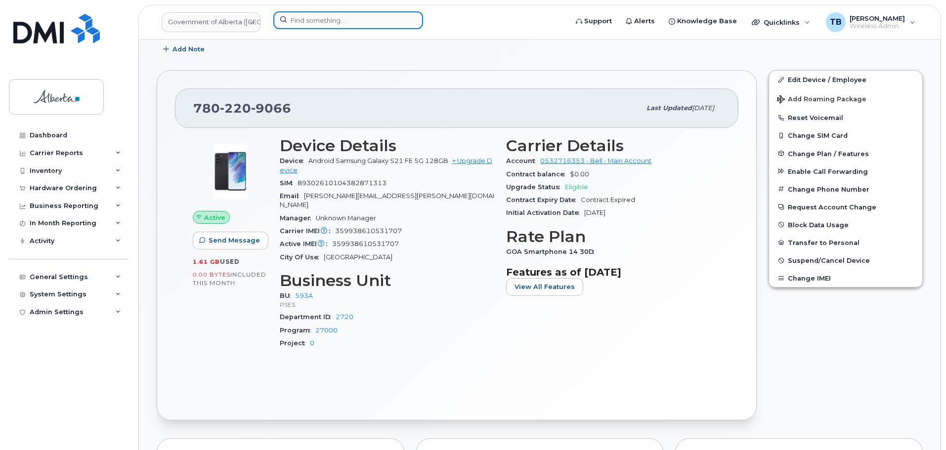
click at [292, 24] on input at bounding box center [348, 20] width 150 height 18
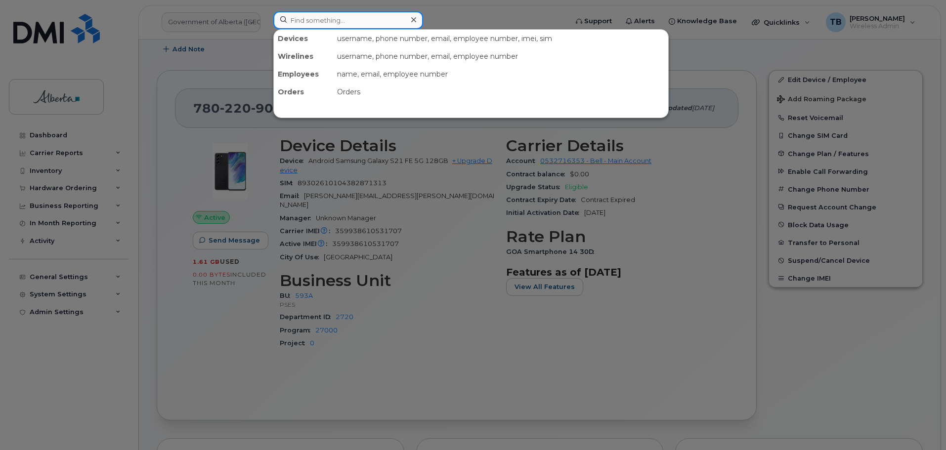
paste input "5879847927"
type input "5879847927"
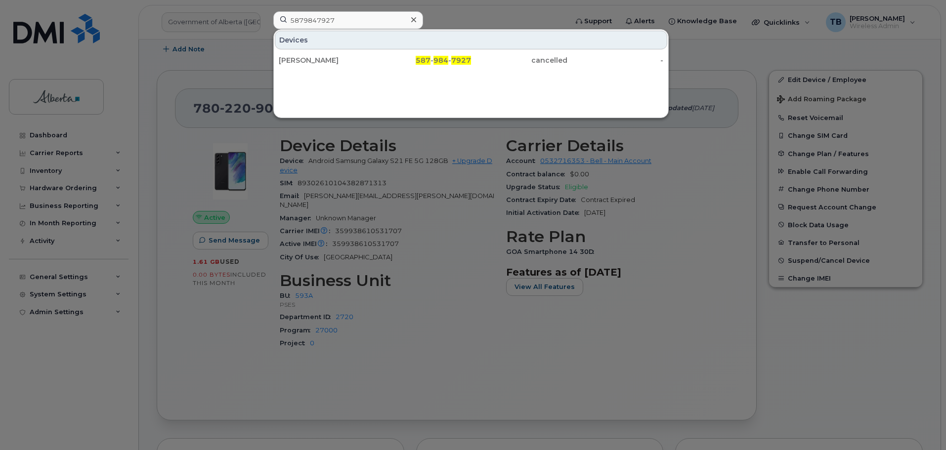
drag, startPoint x: 294, startPoint y: 57, endPoint x: 131, endPoint y: 109, distance: 171.2
click at [294, 57] on div "Florence Shone" at bounding box center [327, 60] width 96 height 10
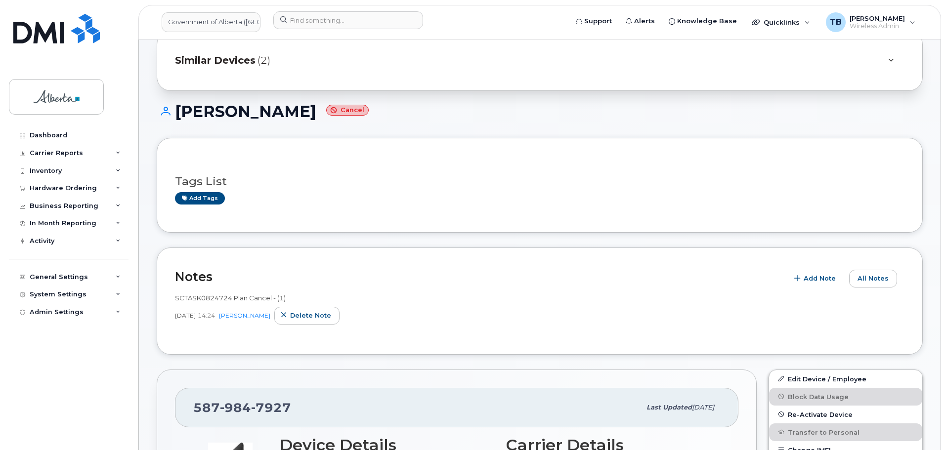
scroll to position [247, 0]
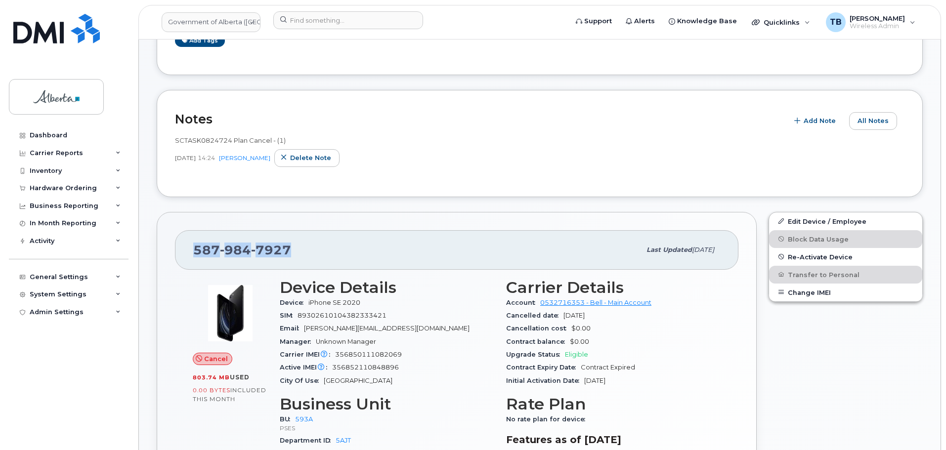
drag, startPoint x: 251, startPoint y: 253, endPoint x: 164, endPoint y: 251, distance: 86.5
click at [164, 251] on div "587 984 7927 Last updated Jul 31, 2025 Cancel 803.74 MB  used 0.00 Bytes  inclu…" at bounding box center [457, 378] width 600 height 333
click at [196, 138] on span "SCTASK0824724 Plan Cancel - (1)" at bounding box center [230, 140] width 111 height 8
copy span "SCTASK0824724"
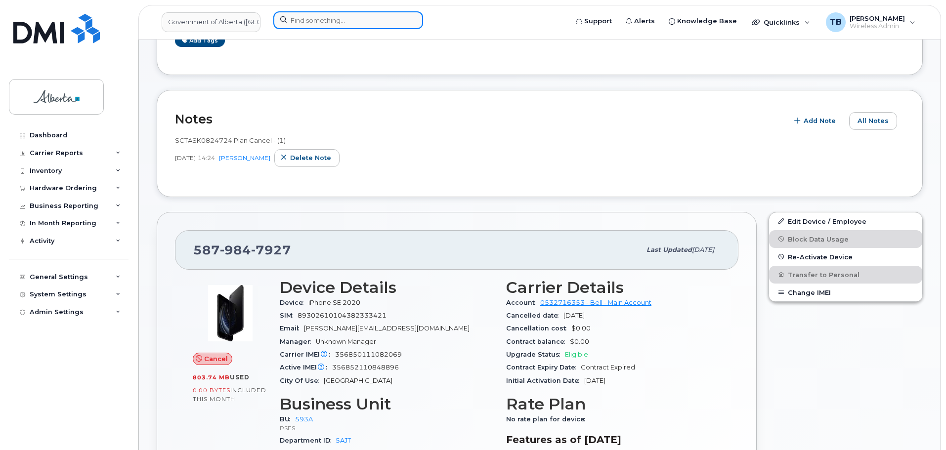
click at [331, 20] on input at bounding box center [348, 20] width 150 height 18
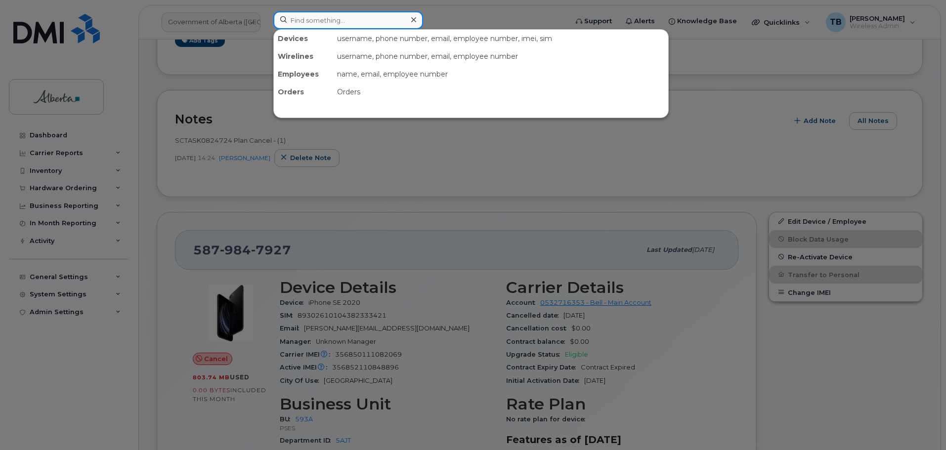
paste input "7807199536"
type input "7807199536"
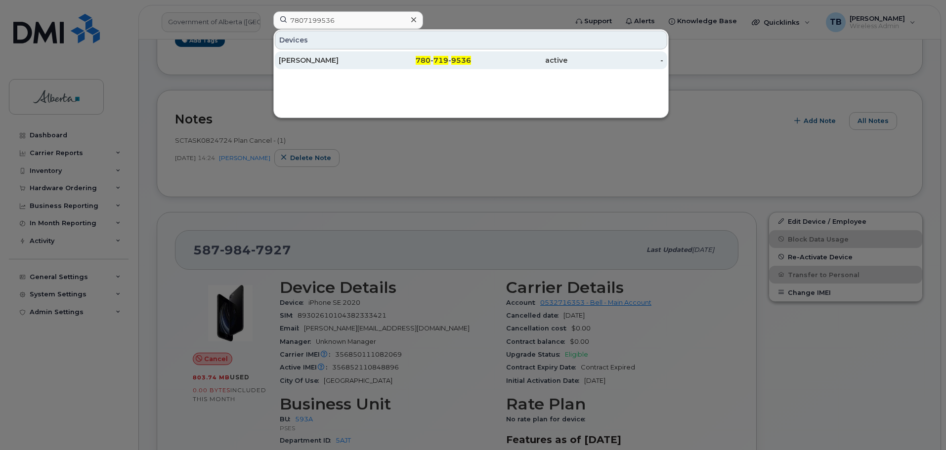
click at [286, 62] on div "Jay Zack" at bounding box center [327, 60] width 96 height 10
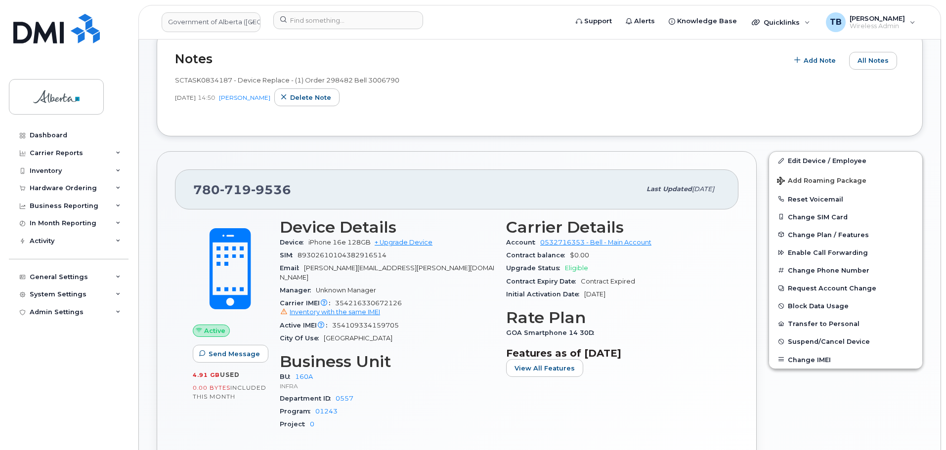
scroll to position [346, 0]
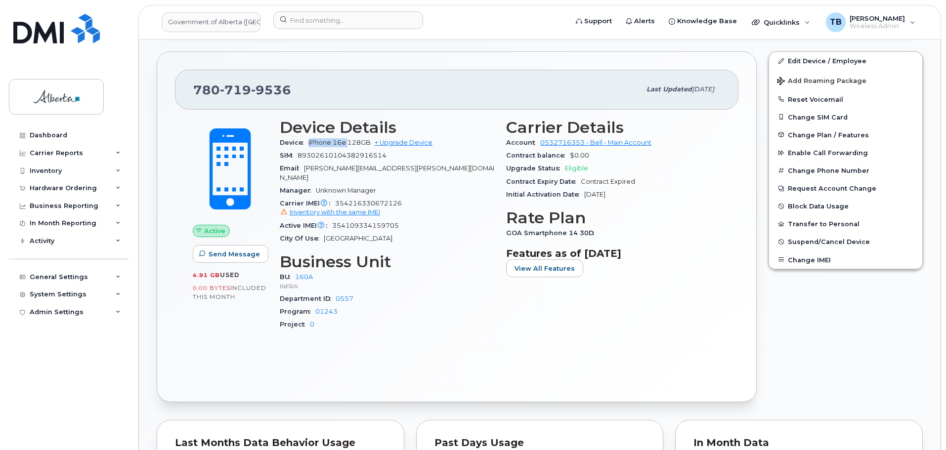
drag, startPoint x: 309, startPoint y: 143, endPoint x: 348, endPoint y: 145, distance: 38.6
click at [348, 145] on span "iPhone 16e 128GB" at bounding box center [339, 142] width 62 height 7
copy span "iPhone 16e"
drag, startPoint x: 364, startPoint y: 195, endPoint x: 416, endPoint y: 199, distance: 52.5
click at [416, 199] on div "Carrier IMEI Carrier IMEI is reported during the last billing cycle or change o…" at bounding box center [387, 208] width 215 height 22
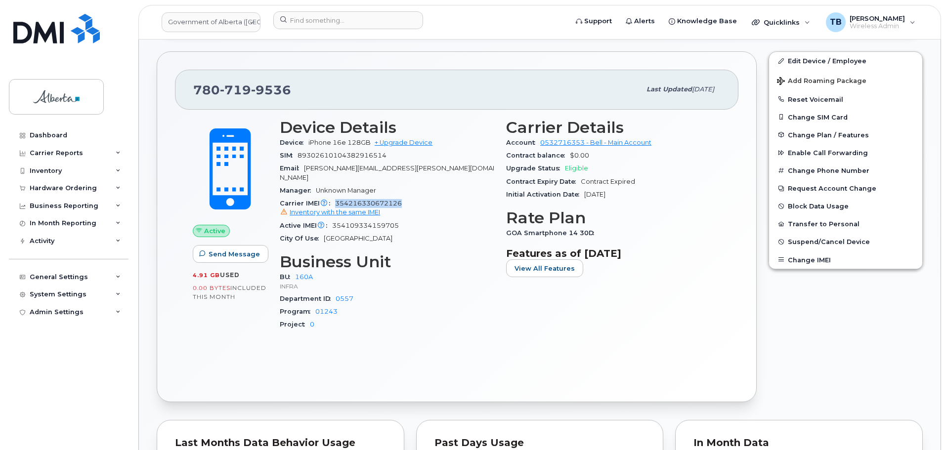
click at [416, 199] on div "Carrier IMEI Carrier IMEI is reported during the last billing cycle or change o…" at bounding box center [387, 208] width 215 height 22
drag, startPoint x: 403, startPoint y: 196, endPoint x: 336, endPoint y: 198, distance: 67.3
click at [336, 198] on div "Carrier IMEI Carrier IMEI is reported during the last billing cycle or change o…" at bounding box center [387, 208] width 215 height 22
copy span "354216330672126"
click at [51, 28] on img at bounding box center [56, 29] width 87 height 30
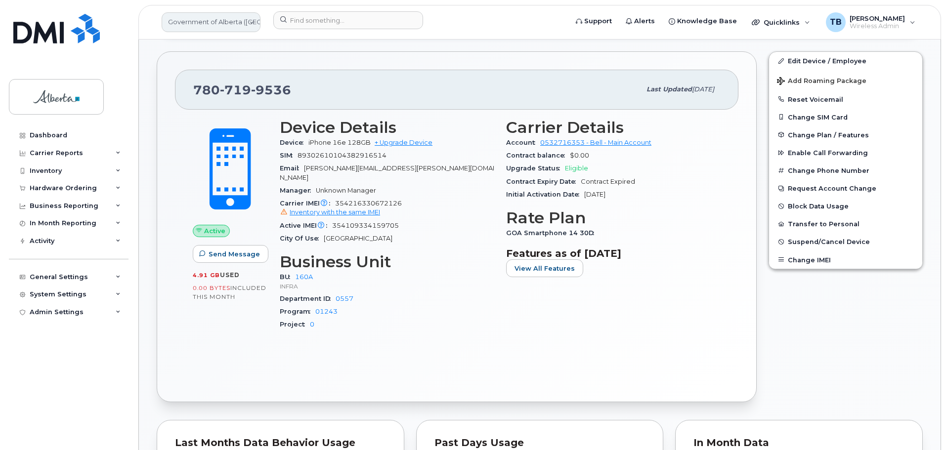
click at [233, 17] on link "Government of Alberta ([GEOGRAPHIC_DATA])" at bounding box center [211, 22] width 99 height 20
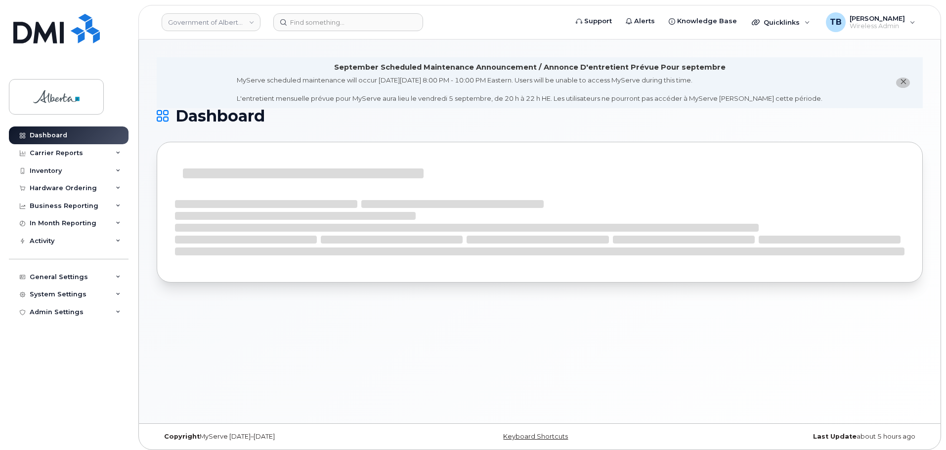
click at [209, 5] on header "Government of Alberta ([GEOGRAPHIC_DATA]) Support Alerts Knowledge Base Quickli…" at bounding box center [539, 22] width 803 height 35
click at [206, 19] on link "Government of Alberta ([GEOGRAPHIC_DATA])" at bounding box center [211, 22] width 99 height 18
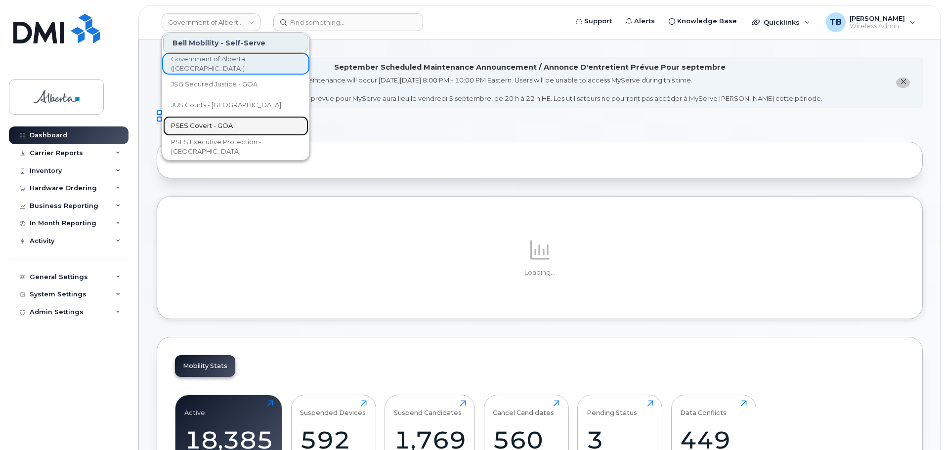
click at [212, 125] on span "PSES Covert - GOA" at bounding box center [202, 126] width 62 height 10
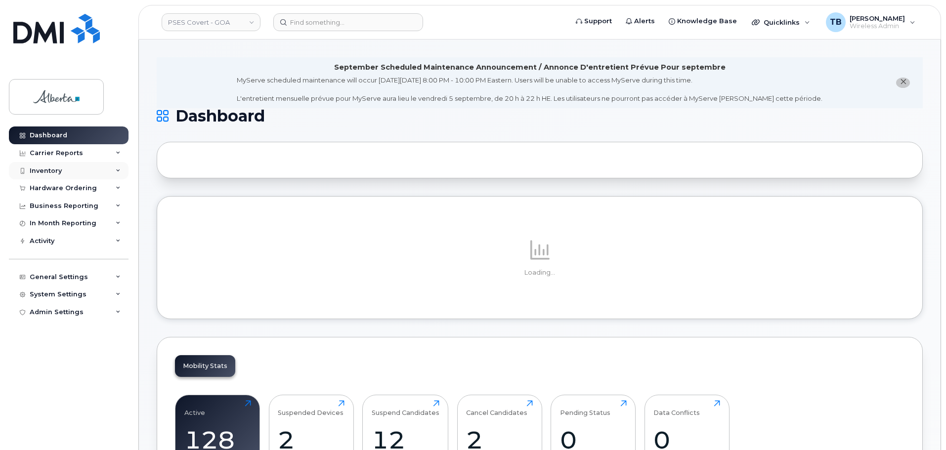
click at [52, 175] on div "Inventory" at bounding box center [46, 171] width 32 height 8
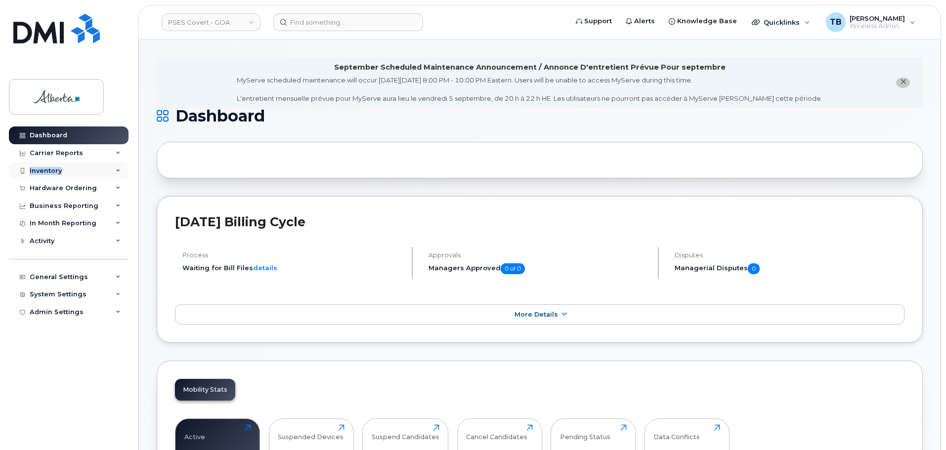
click at [52, 175] on div "Inventory" at bounding box center [46, 171] width 32 height 8
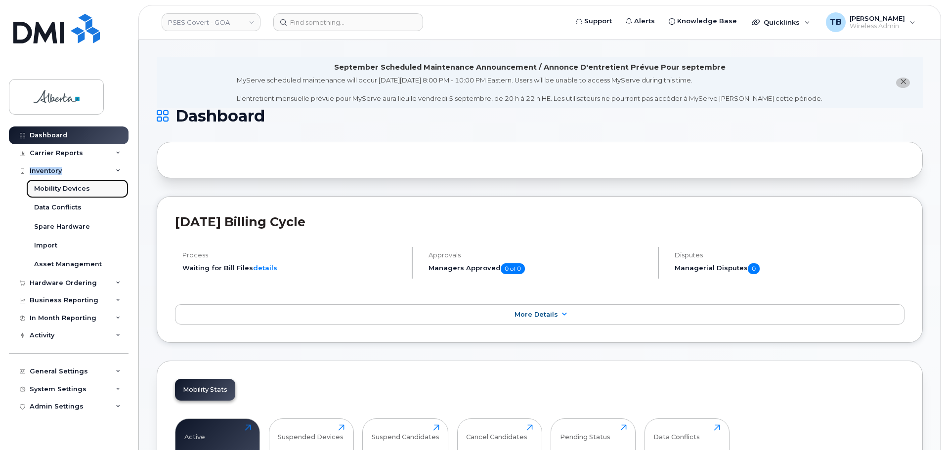
click at [55, 190] on div "Mobility Devices" at bounding box center [62, 188] width 56 height 9
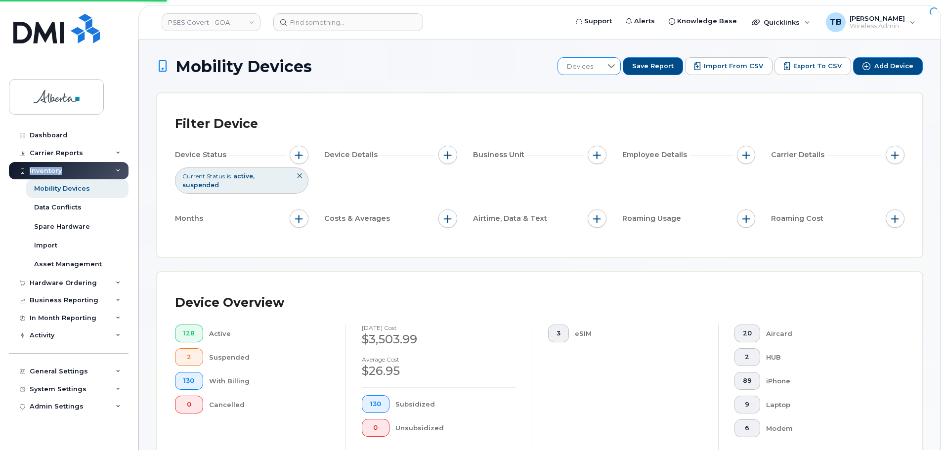
click at [620, 73] on div at bounding box center [611, 66] width 19 height 17
click at [589, 131] on ul "593A - Covert - Monthly" at bounding box center [624, 118] width 112 height 25
click at [587, 122] on span "593A - Covert - Monthly" at bounding box center [613, 118] width 75 height 9
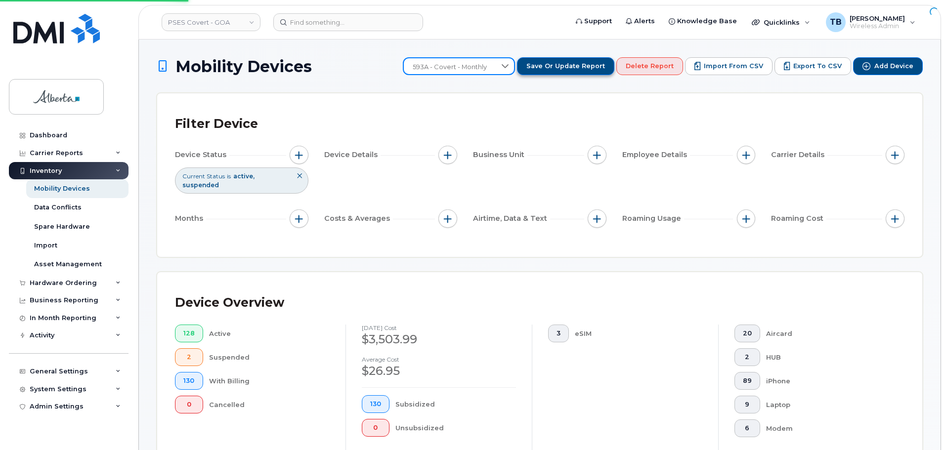
click at [564, 71] on button "Save or Update Report" at bounding box center [565, 66] width 97 height 18
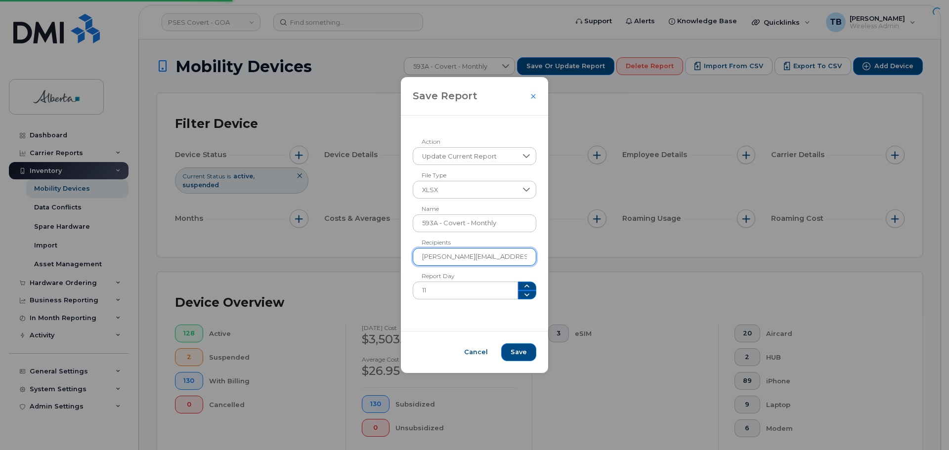
click at [506, 258] on input "teresa.mabley@gov.ab.ca,valerie.loewen@gov.ab.ca" at bounding box center [475, 257] width 124 height 18
drag, startPoint x: 507, startPoint y: 258, endPoint x: 390, endPoint y: 258, distance: 116.7
click at [390, 258] on div "Save Report Update Current Report Action XLSX File Type 593A - Covert - Monthly…" at bounding box center [474, 225] width 949 height 450
type input "valerie.loewen@gov.ab.ca"
click at [518, 351] on span "Save" at bounding box center [519, 352] width 16 height 9
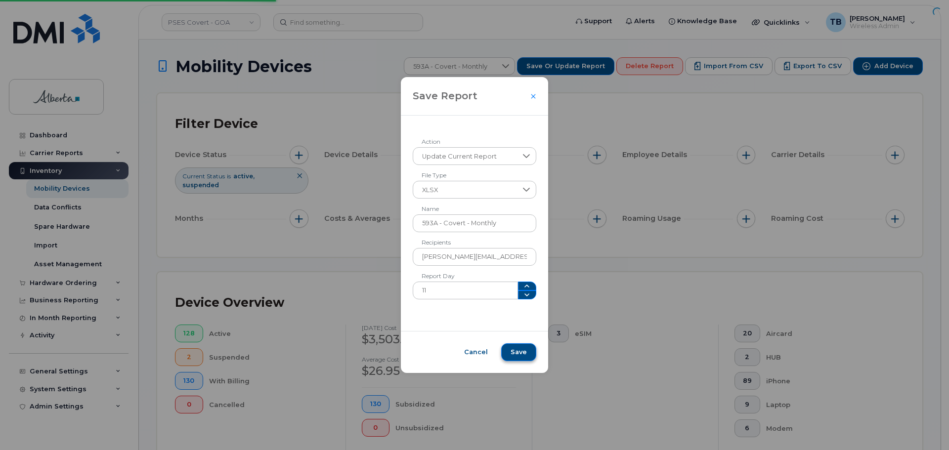
click at [518, 351] on div "Save Report Update Current Report Action XLSX File Type 593A - Covert - Monthly…" at bounding box center [474, 225] width 949 height 450
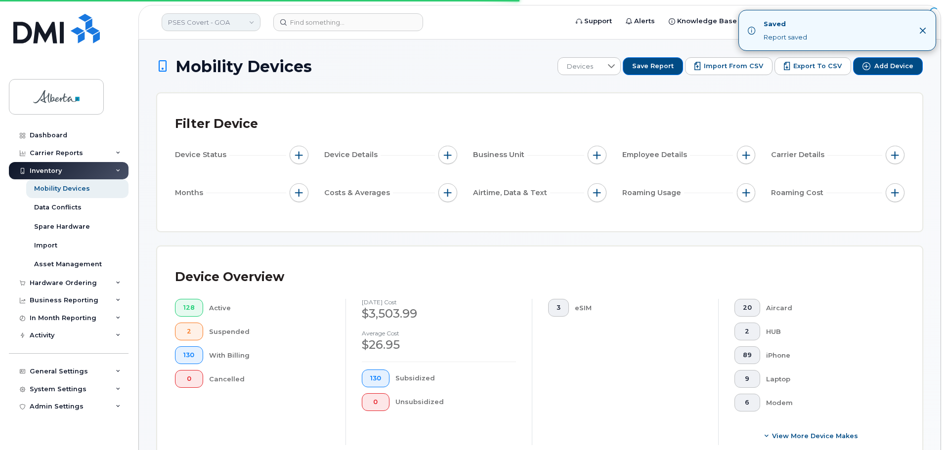
click at [214, 27] on link "PSES Covert - GOA" at bounding box center [211, 22] width 99 height 18
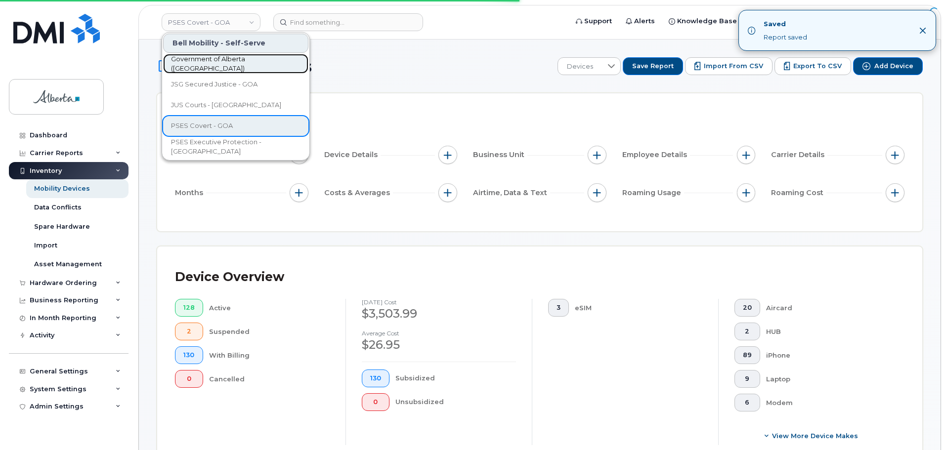
click at [205, 65] on span "Government of Alberta ([GEOGRAPHIC_DATA])" at bounding box center [228, 63] width 114 height 19
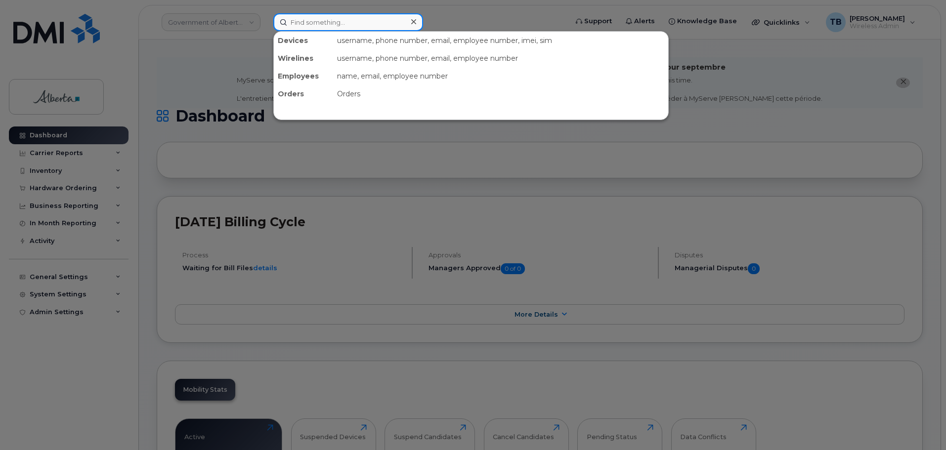
click at [319, 26] on input at bounding box center [348, 22] width 150 height 18
paste input "7809827476"
type input "7809827476"
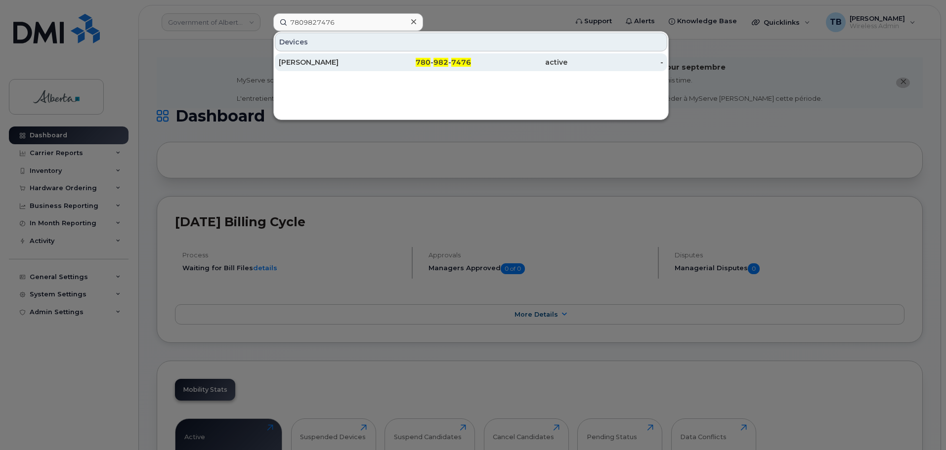
click at [306, 58] on div "[PERSON_NAME]" at bounding box center [327, 62] width 96 height 10
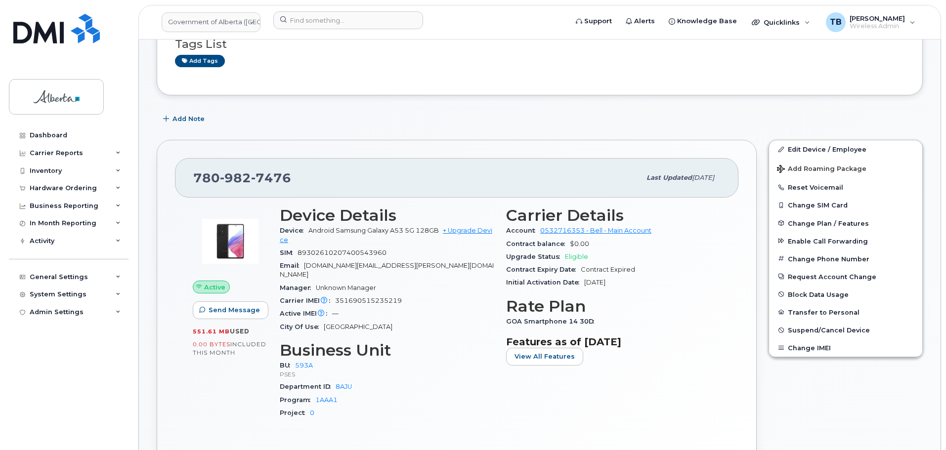
scroll to position [148, 0]
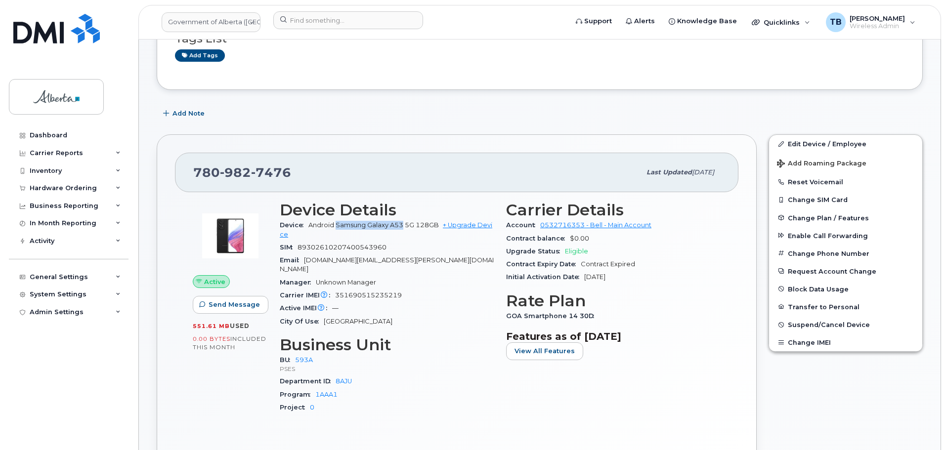
drag, startPoint x: 336, startPoint y: 224, endPoint x: 403, endPoint y: 226, distance: 67.7
click at [403, 226] on span "Android Samsung Galaxy A53 5G 128GB" at bounding box center [373, 224] width 131 height 7
copy span "Samsung Galaxy A53"
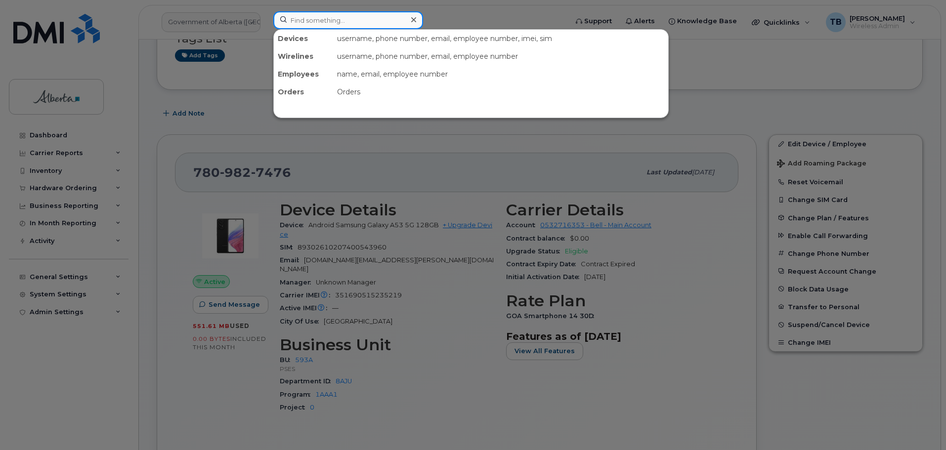
click at [308, 25] on input at bounding box center [348, 20] width 150 height 18
paste input "7807203410"
type input "7807203410"
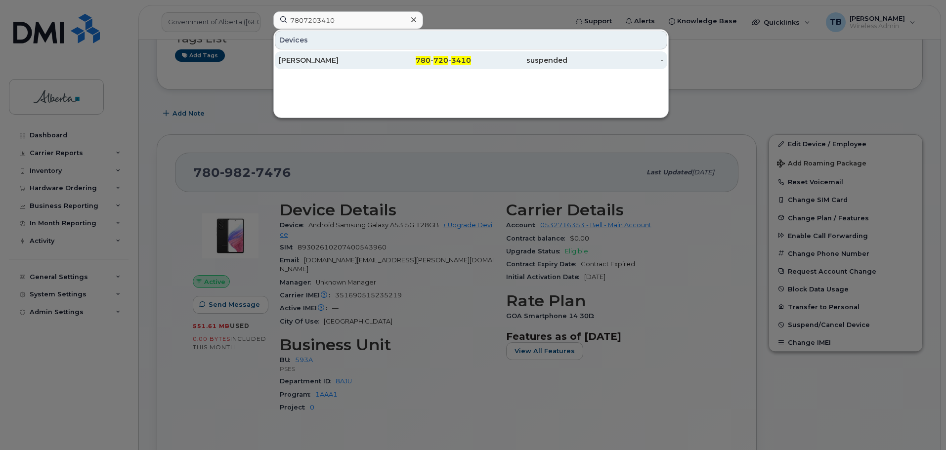
click at [303, 58] on div "[PERSON_NAME]" at bounding box center [327, 60] width 96 height 10
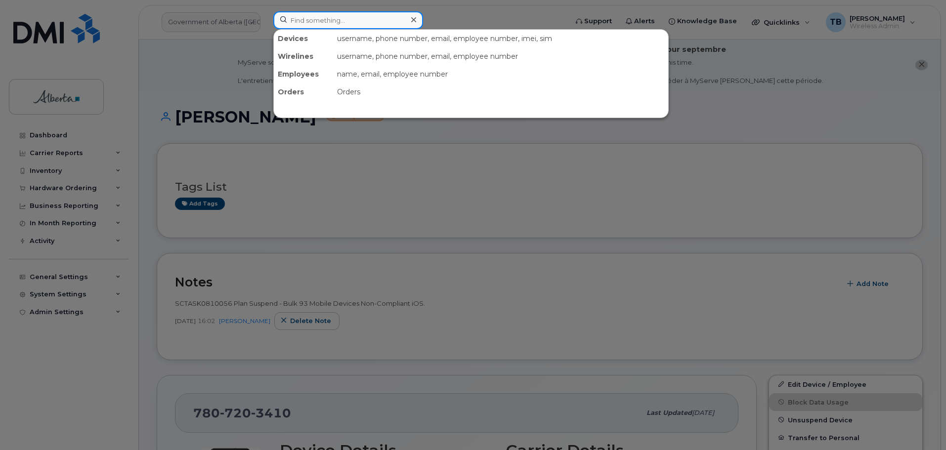
click at [306, 19] on input at bounding box center [348, 20] width 150 height 18
paste input "7804046611"
type input "7804046611"
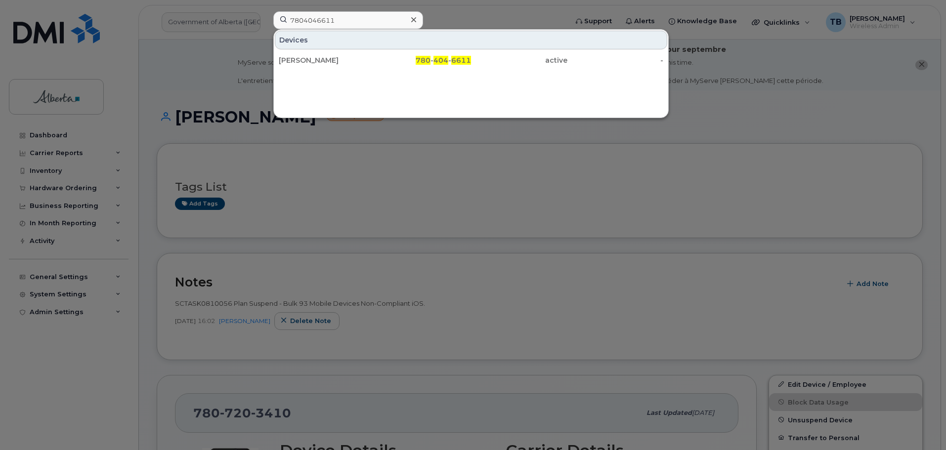
drag, startPoint x: 292, startPoint y: 57, endPoint x: 250, endPoint y: 42, distance: 44.6
click at [292, 57] on div "[PERSON_NAME]" at bounding box center [327, 60] width 96 height 10
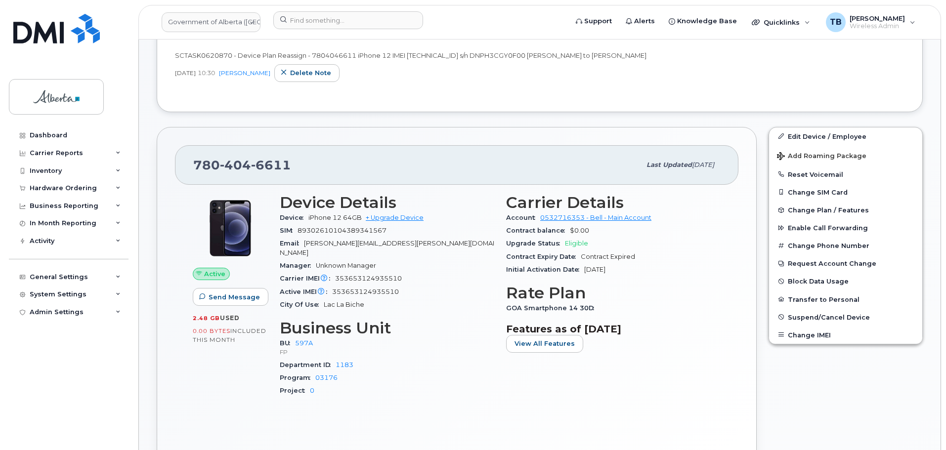
scroll to position [346, 0]
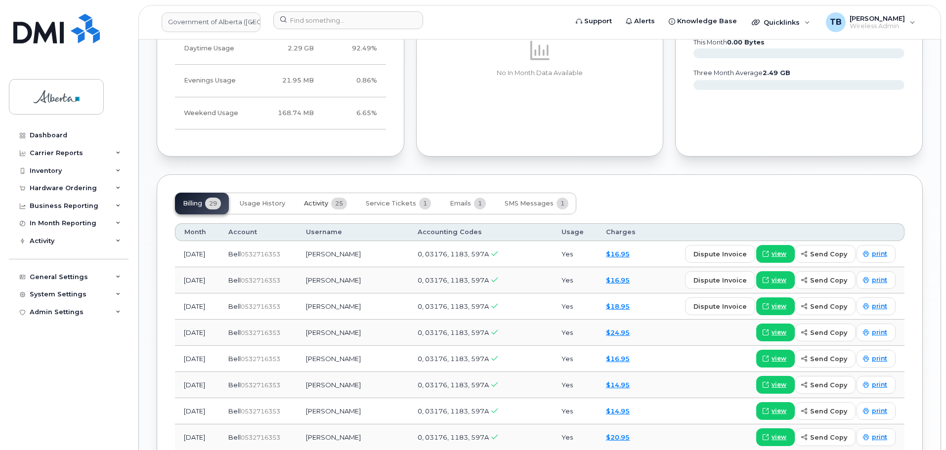
click at [325, 200] on span "Activity" at bounding box center [316, 204] width 24 height 8
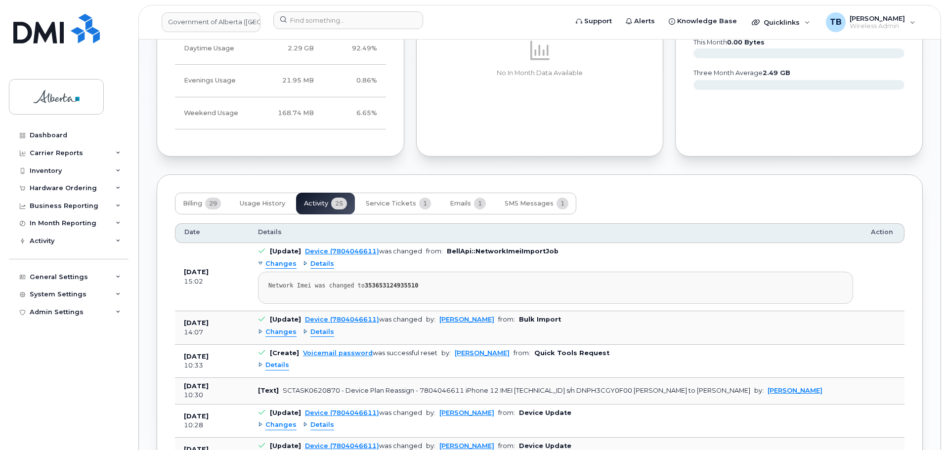
scroll to position [890, 0]
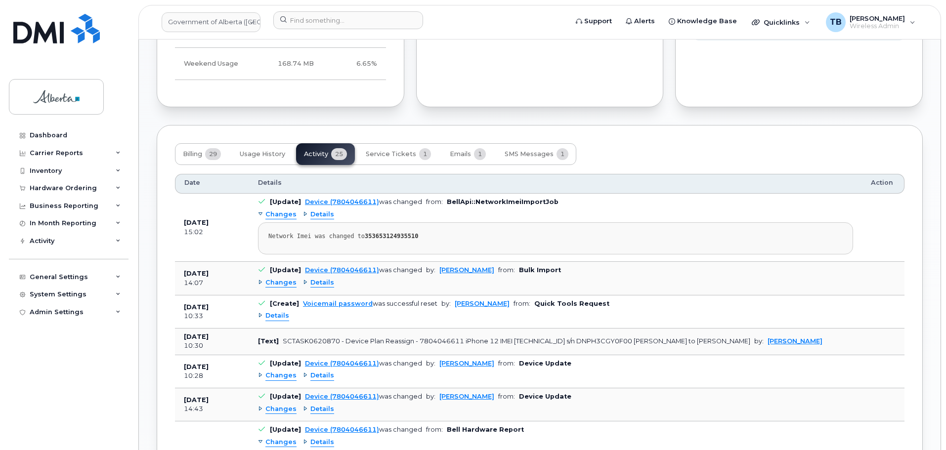
click at [314, 278] on span "Details" at bounding box center [322, 282] width 24 height 9
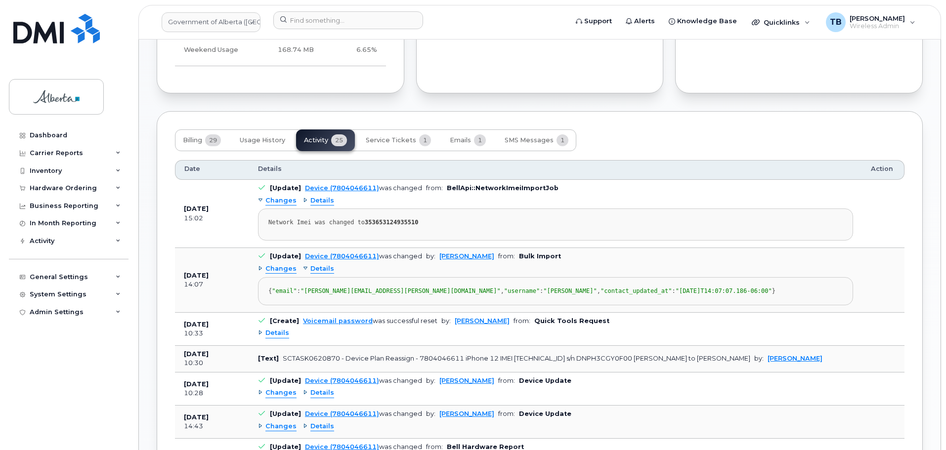
scroll to position [1038, 0]
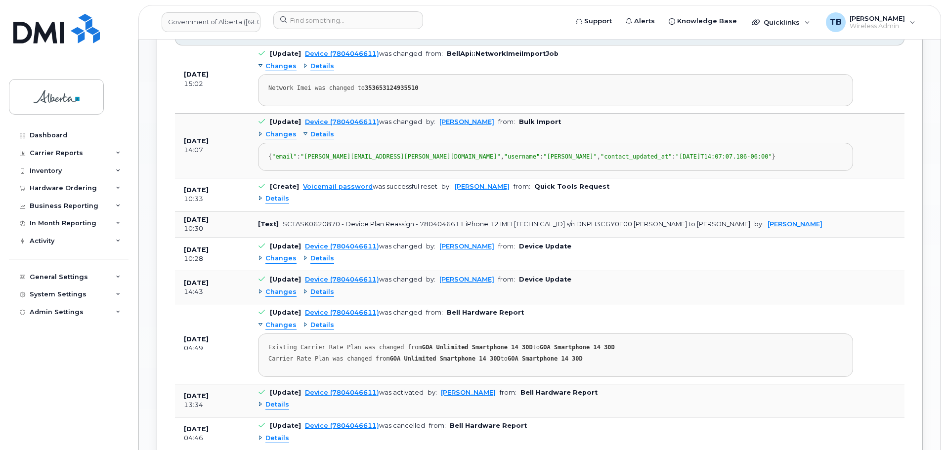
drag, startPoint x: 714, startPoint y: 243, endPoint x: 752, endPoint y: 243, distance: 38.6
click at [752, 238] on td "[Text] SCTASK0620870 - Device Plan Reassign - 7804046611 iPhone 12 IMEI 3536531…" at bounding box center [555, 225] width 613 height 27
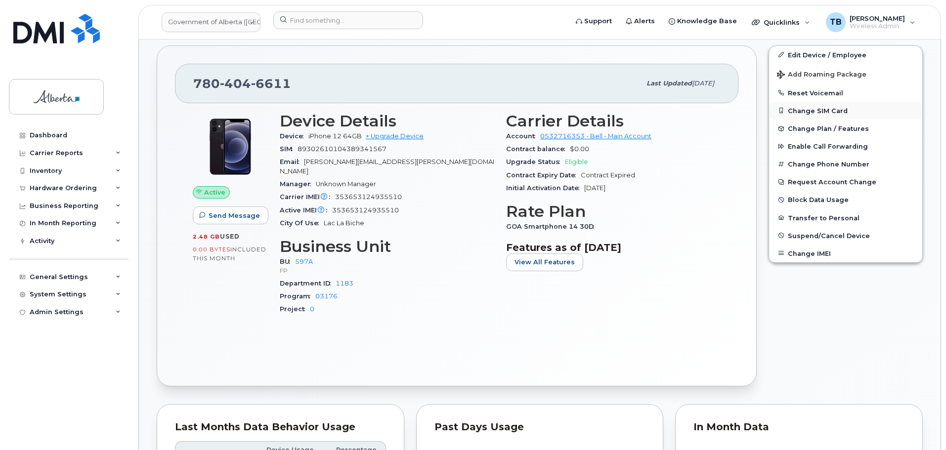
scroll to position [395, 0]
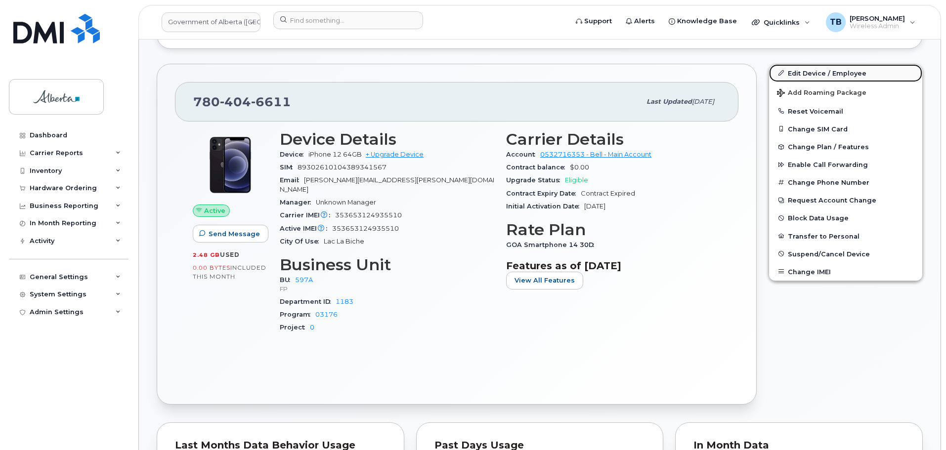
click at [813, 71] on link "Edit Device / Employee" at bounding box center [845, 73] width 153 height 18
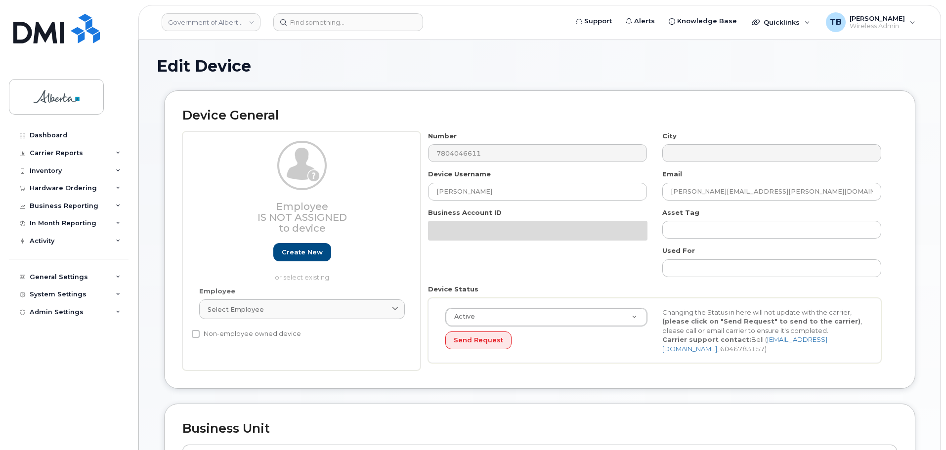
select select "4797726"
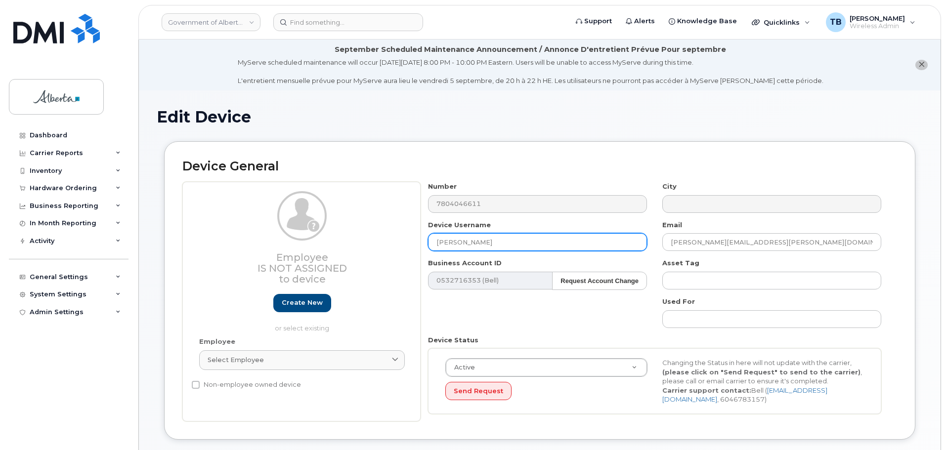
drag, startPoint x: 499, startPoint y: 247, endPoint x: 292, endPoint y: 244, distance: 207.2
click at [292, 244] on div "Employee Is not assigned to device Create new or select existing Employee Selec…" at bounding box center [539, 302] width 715 height 240
paste input "[PERSON_NAME]"
type input "[PERSON_NAME]"
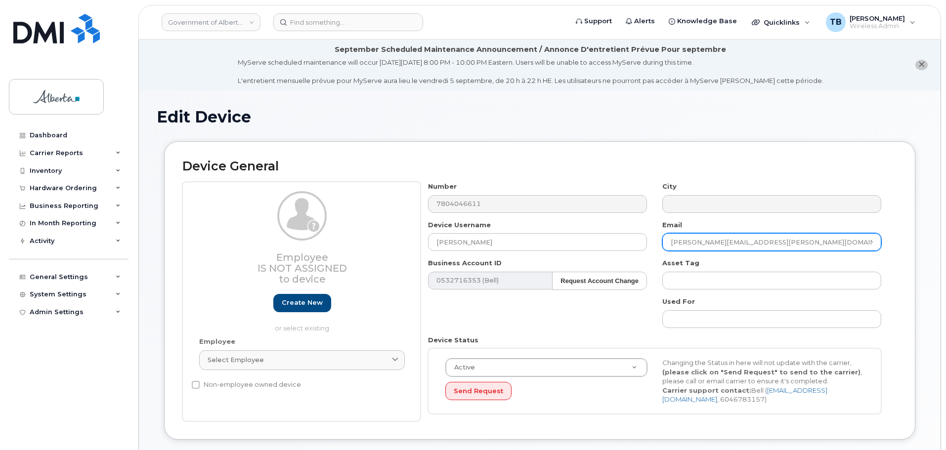
drag, startPoint x: 769, startPoint y: 235, endPoint x: 659, endPoint y: 238, distance: 110.3
click at [659, 238] on div "Email [PERSON_NAME][EMAIL_ADDRESS][PERSON_NAME][DOMAIN_NAME]" at bounding box center [772, 235] width 234 height 31
paste input "[PERSON_NAME].Sco"
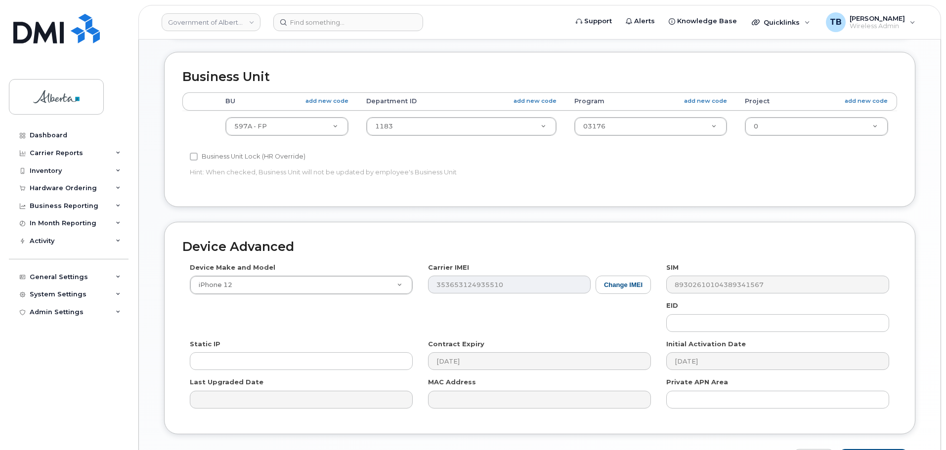
scroll to position [470, 0]
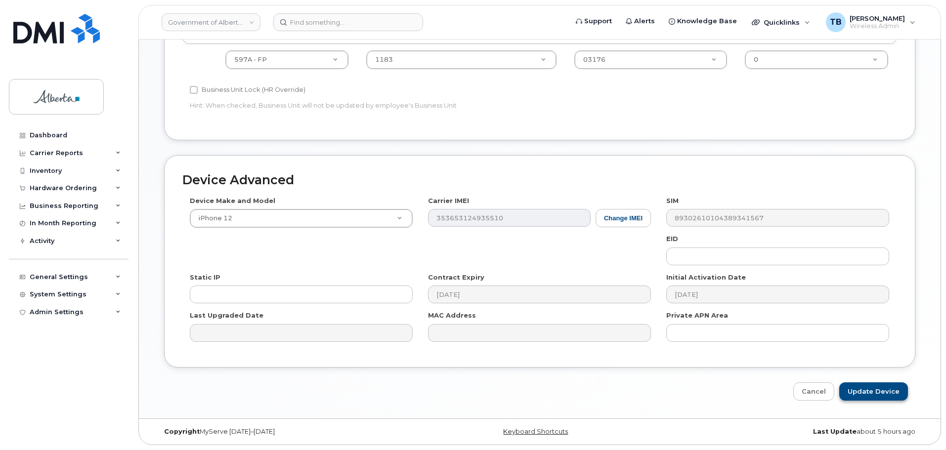
type input "[PERSON_NAME][EMAIL_ADDRESS][PERSON_NAME][DOMAIN_NAME]"
click at [872, 395] on input "Update Device" at bounding box center [873, 392] width 69 height 18
type input "Saving..."
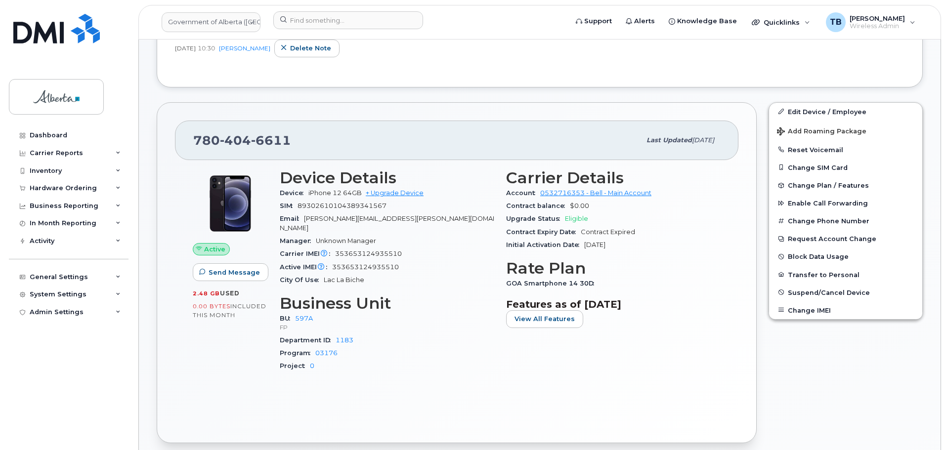
scroll to position [297, 0]
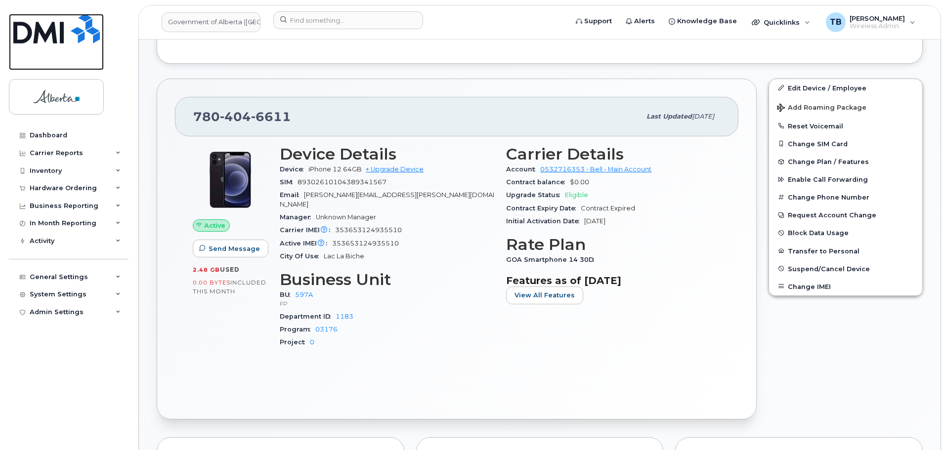
click at [57, 32] on img at bounding box center [56, 29] width 87 height 30
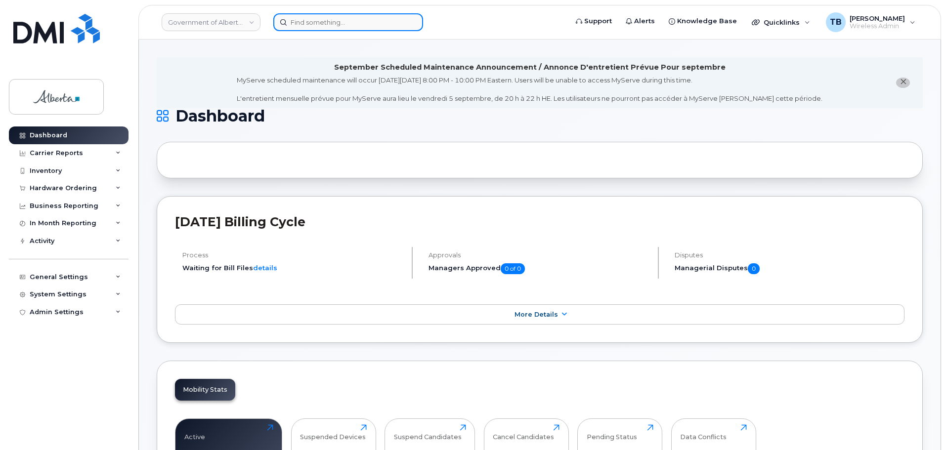
click at [309, 25] on input at bounding box center [348, 22] width 150 height 18
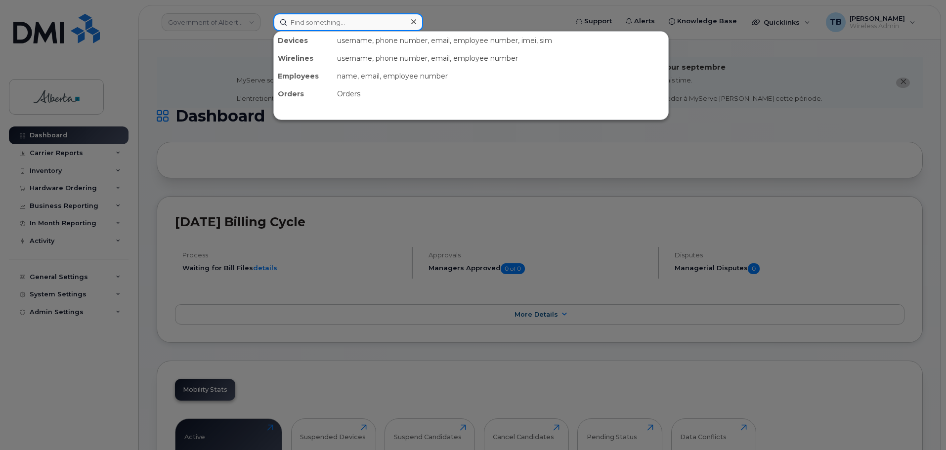
paste input "5875457388"
type input "5875457388"
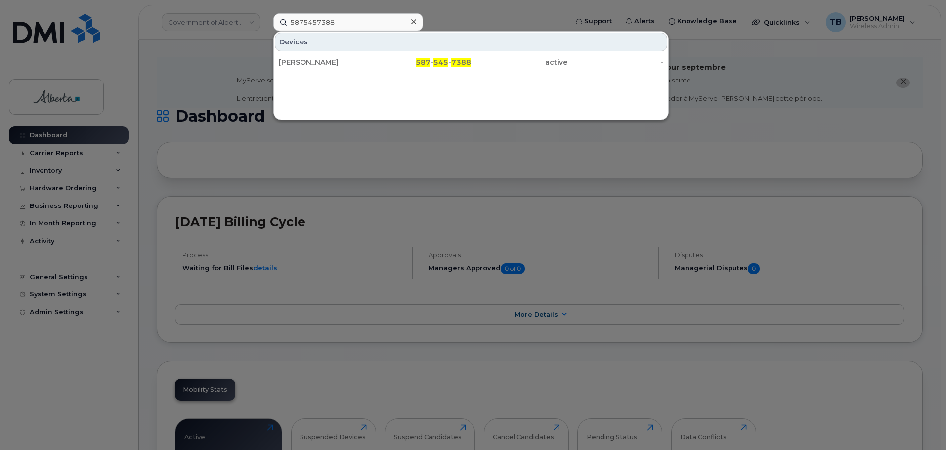
click at [294, 61] on div "[PERSON_NAME]" at bounding box center [327, 62] width 96 height 10
